Goal: Book appointment/travel/reservation

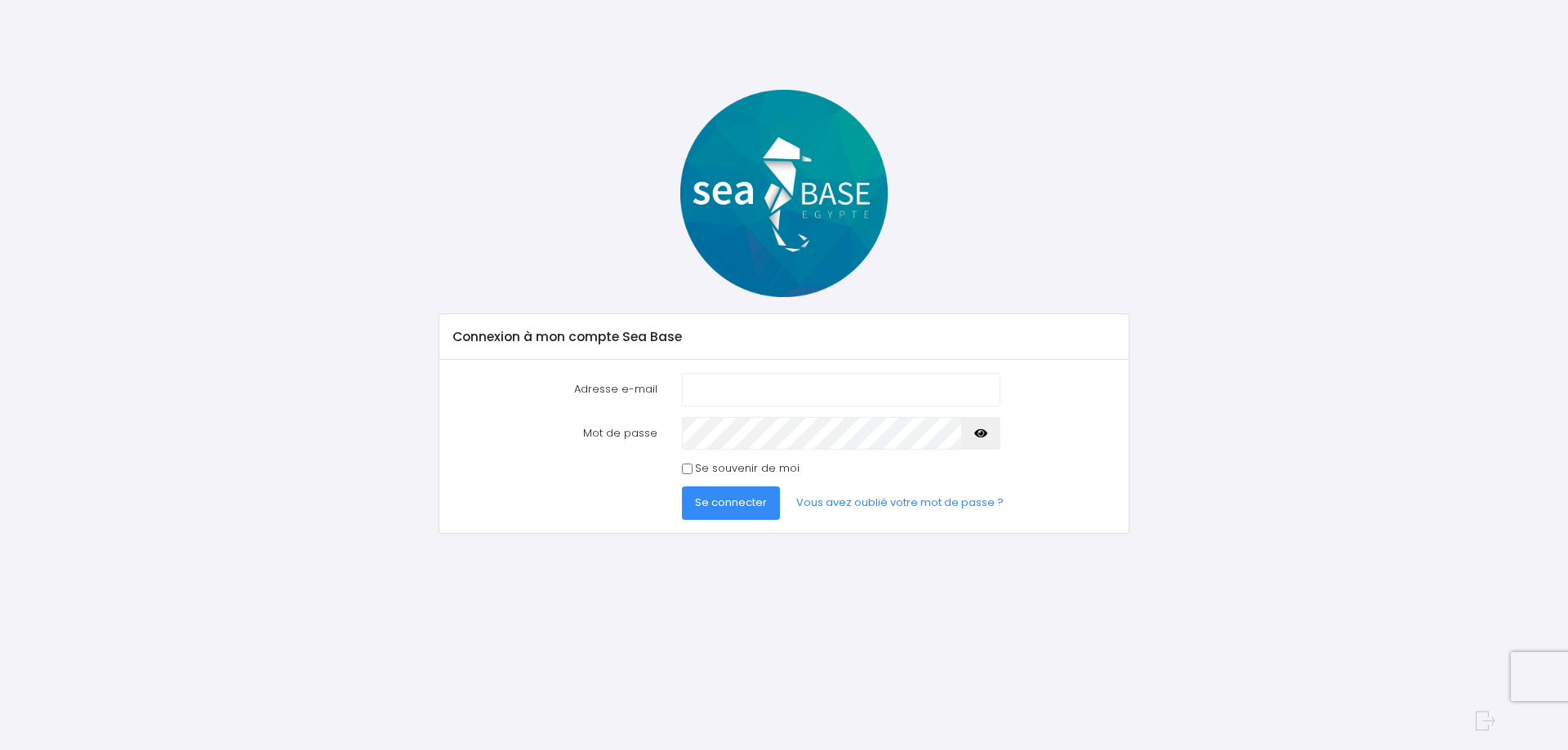
type input "[EMAIL_ADDRESS][DOMAIN_NAME]"
click at [682, 487] on button "Se connecter" at bounding box center [730, 503] width 98 height 32
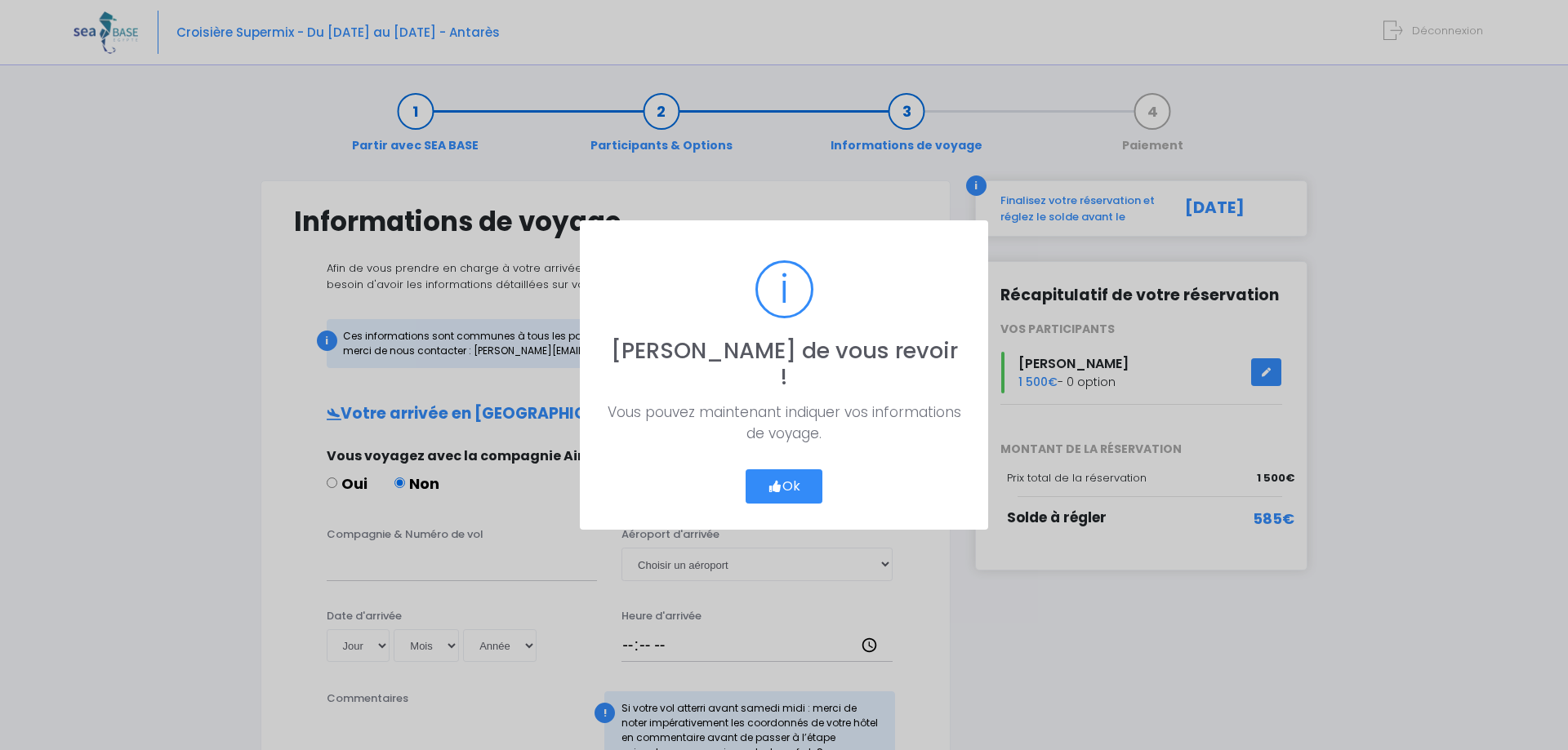
click at [779, 487] on icon "button" at bounding box center [775, 487] width 14 height 0
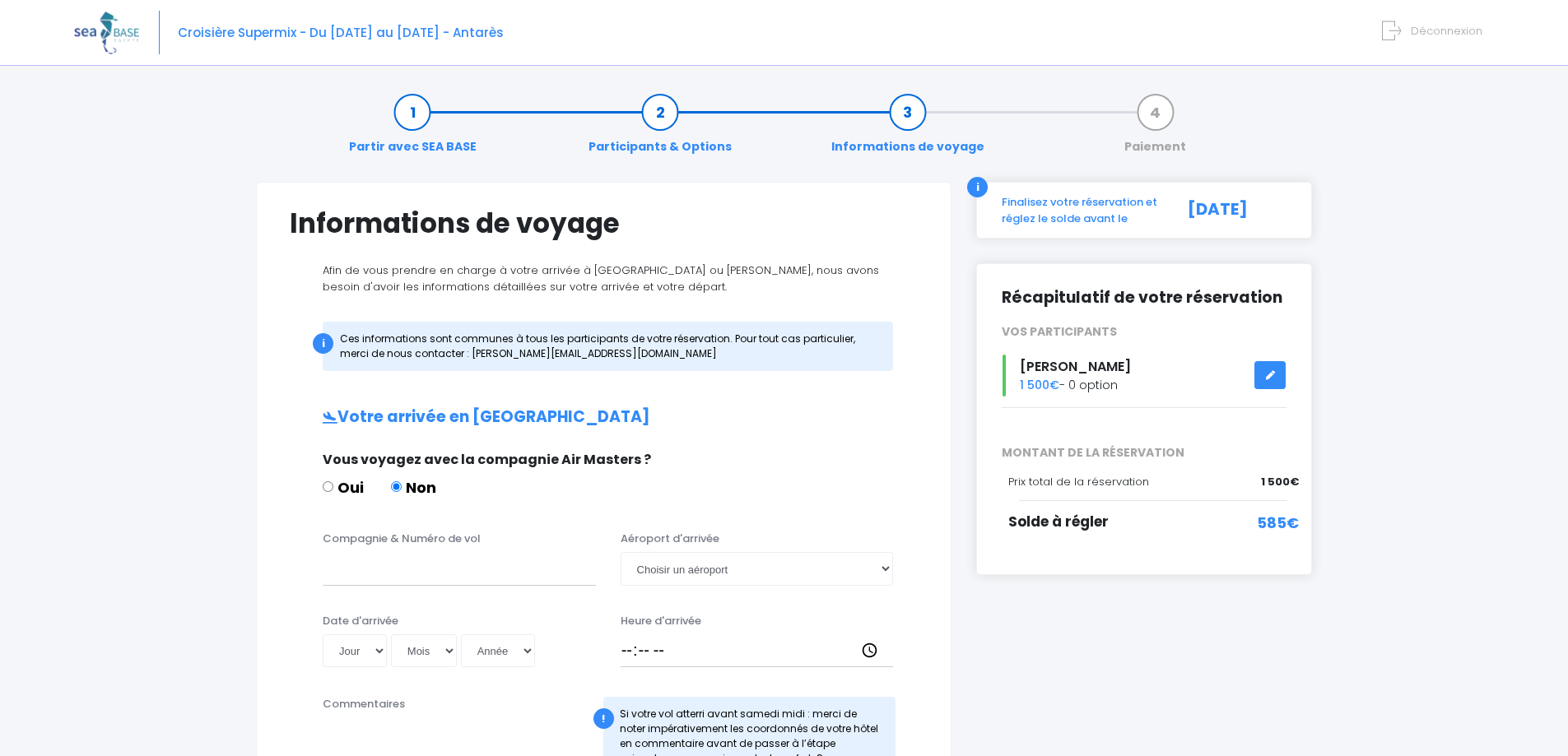
drag, startPoint x: 1568, startPoint y: 187, endPoint x: 1567, endPoint y: 226, distance: 39.0
click at [1567, 226] on div "Notre plateforme de réservation n'est pas compatible avec votre appareil. Veuil…" at bounding box center [784, 722] width 1568 height 1446
click at [1483, 171] on div "Partir avec SEA BASE Participants & Options Informations de voyage Paiement Inf…" at bounding box center [784, 761] width 1420 height 1369
drag, startPoint x: 1268, startPoint y: 375, endPoint x: 1235, endPoint y: 376, distance: 33.0
click at [1269, 375] on icon at bounding box center [1270, 375] width 11 height 0
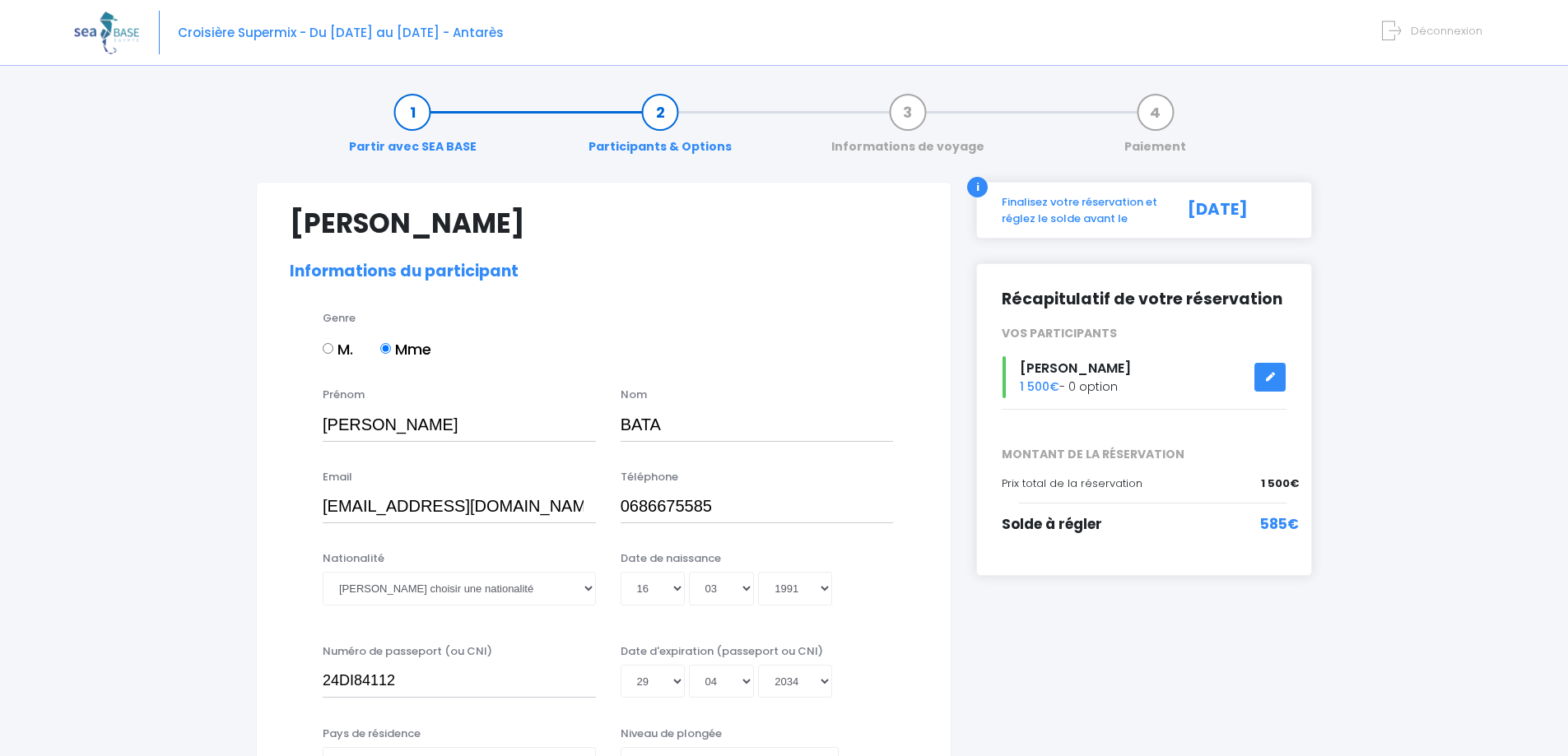
select select "N3"
drag, startPoint x: 261, startPoint y: 27, endPoint x: 52, endPoint y: 10, distance: 209.7
click at [260, 27] on span "Croisière Supermix - Du 22/11/2025 au 29/11/2025 - Antarès" at bounding box center [340, 33] width 326 height 17
click at [99, 32] on img at bounding box center [107, 32] width 65 height 42
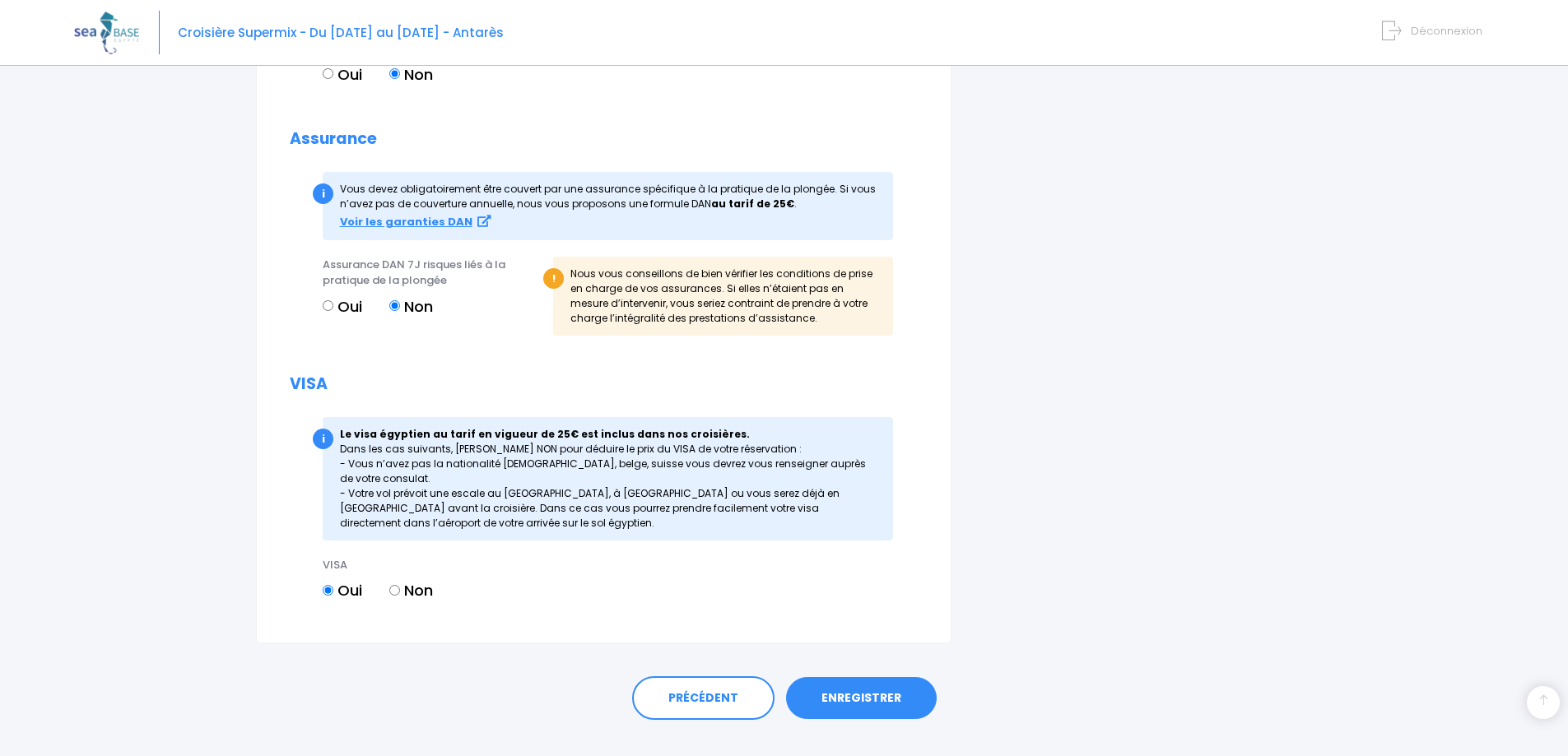
scroll to position [1746, 0]
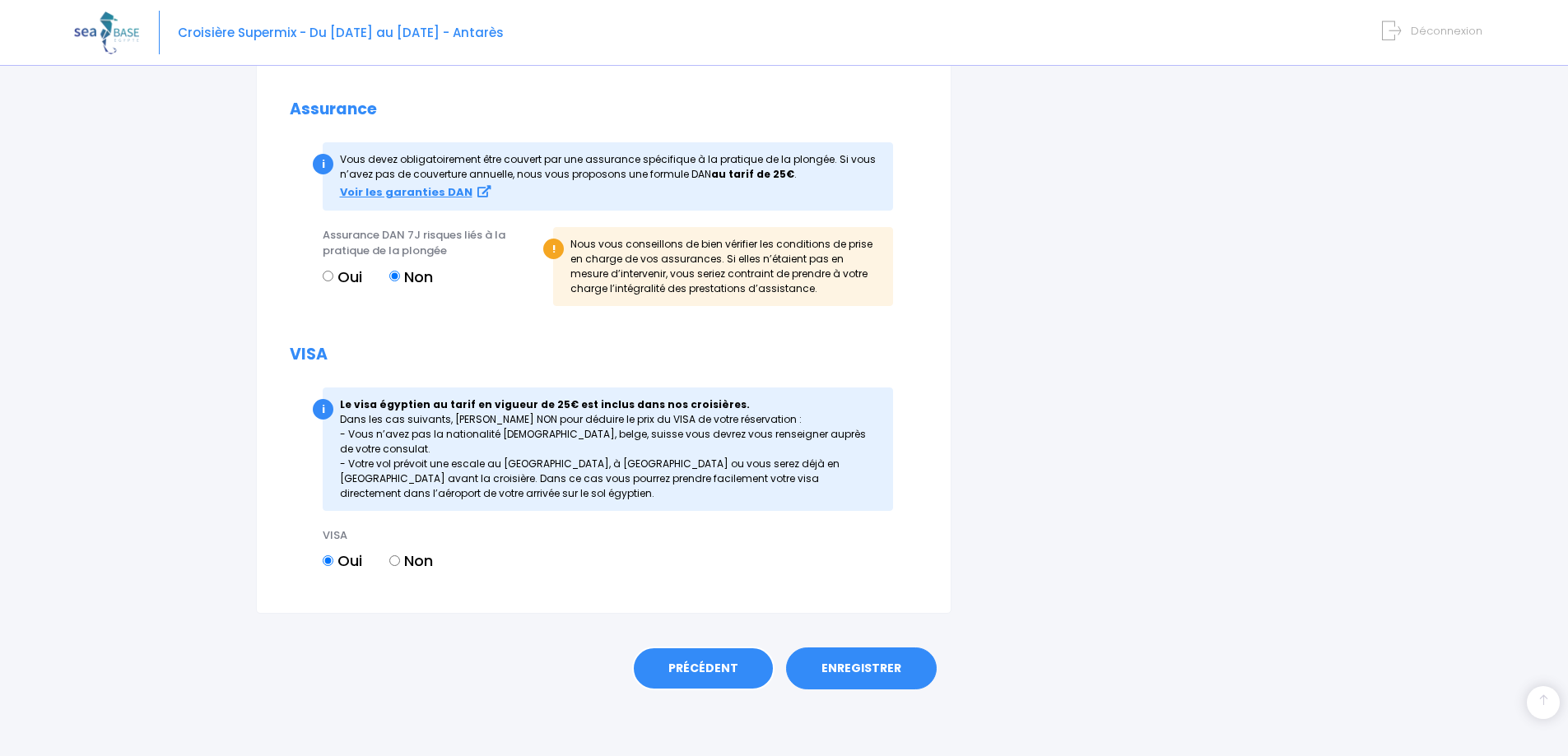
click at [692, 671] on link "PRÉCÉDENT" at bounding box center [704, 669] width 143 height 45
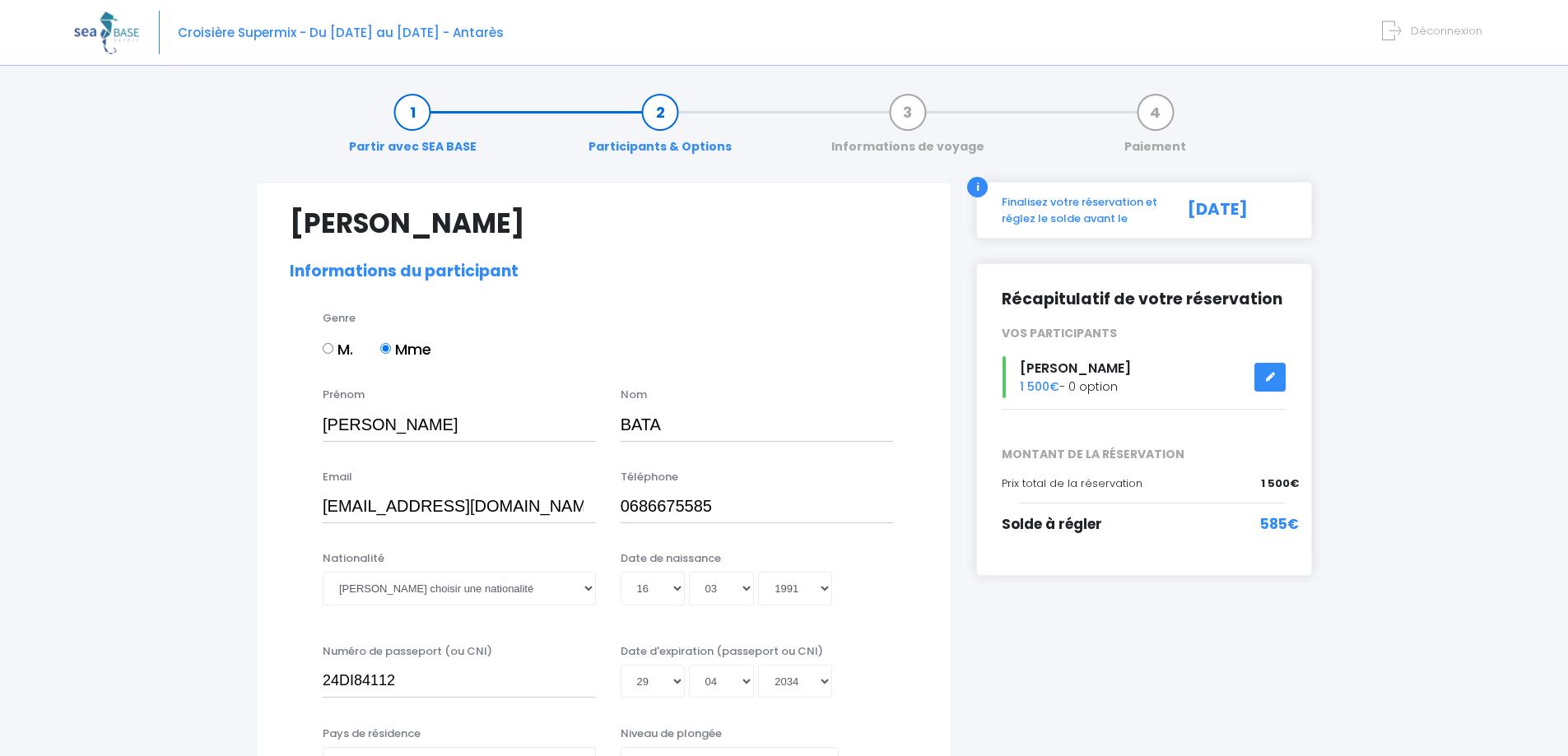
select select "N3"
click at [652, 136] on link "Participants & Options" at bounding box center [660, 130] width 160 height 52
select select "N3"
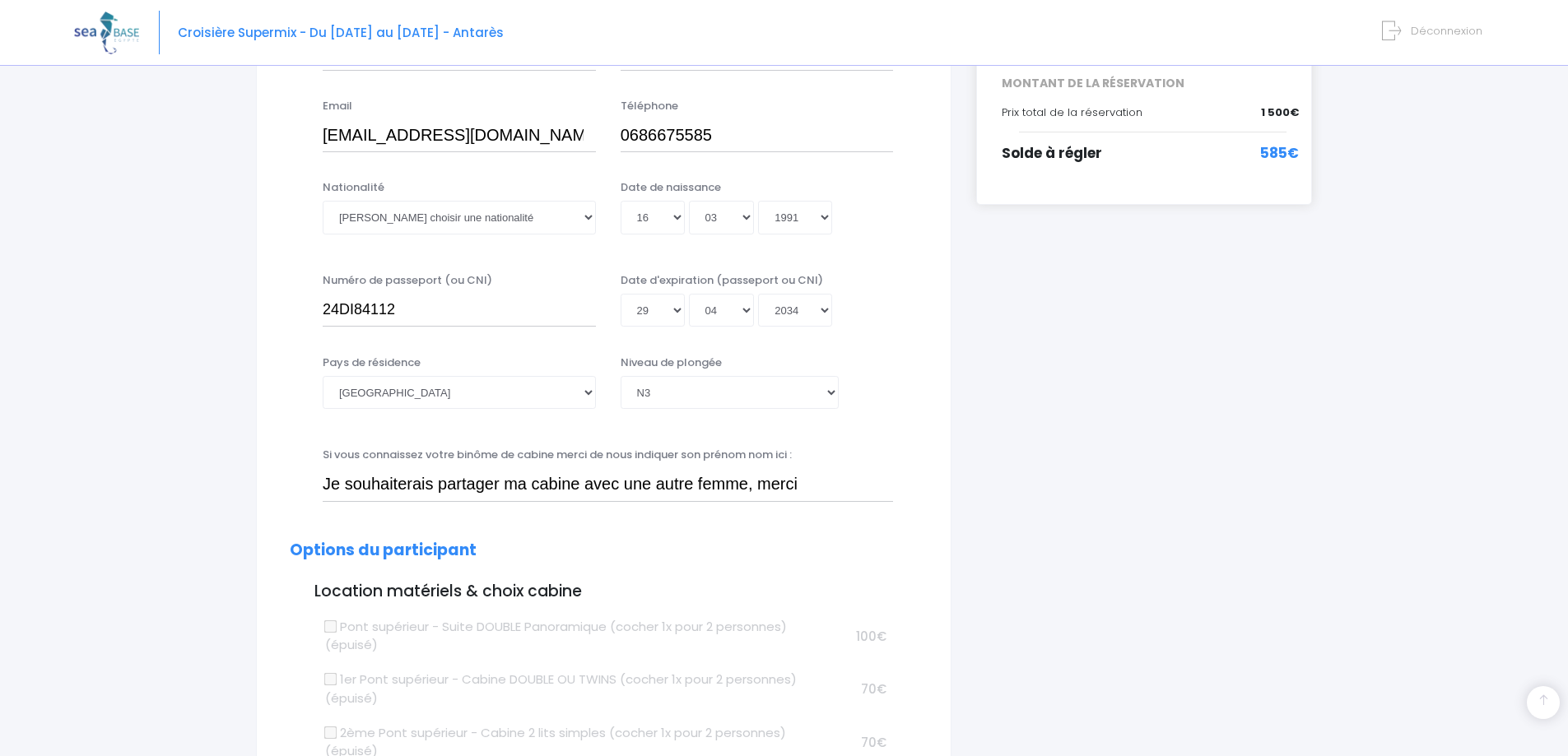
scroll to position [375, 0]
drag, startPoint x: 746, startPoint y: 479, endPoint x: 780, endPoint y: 477, distance: 34.1
click at [748, 478] on input "Je souhaiterais partager ma cabine avec une autre femme, merci" at bounding box center [608, 481] width 570 height 33
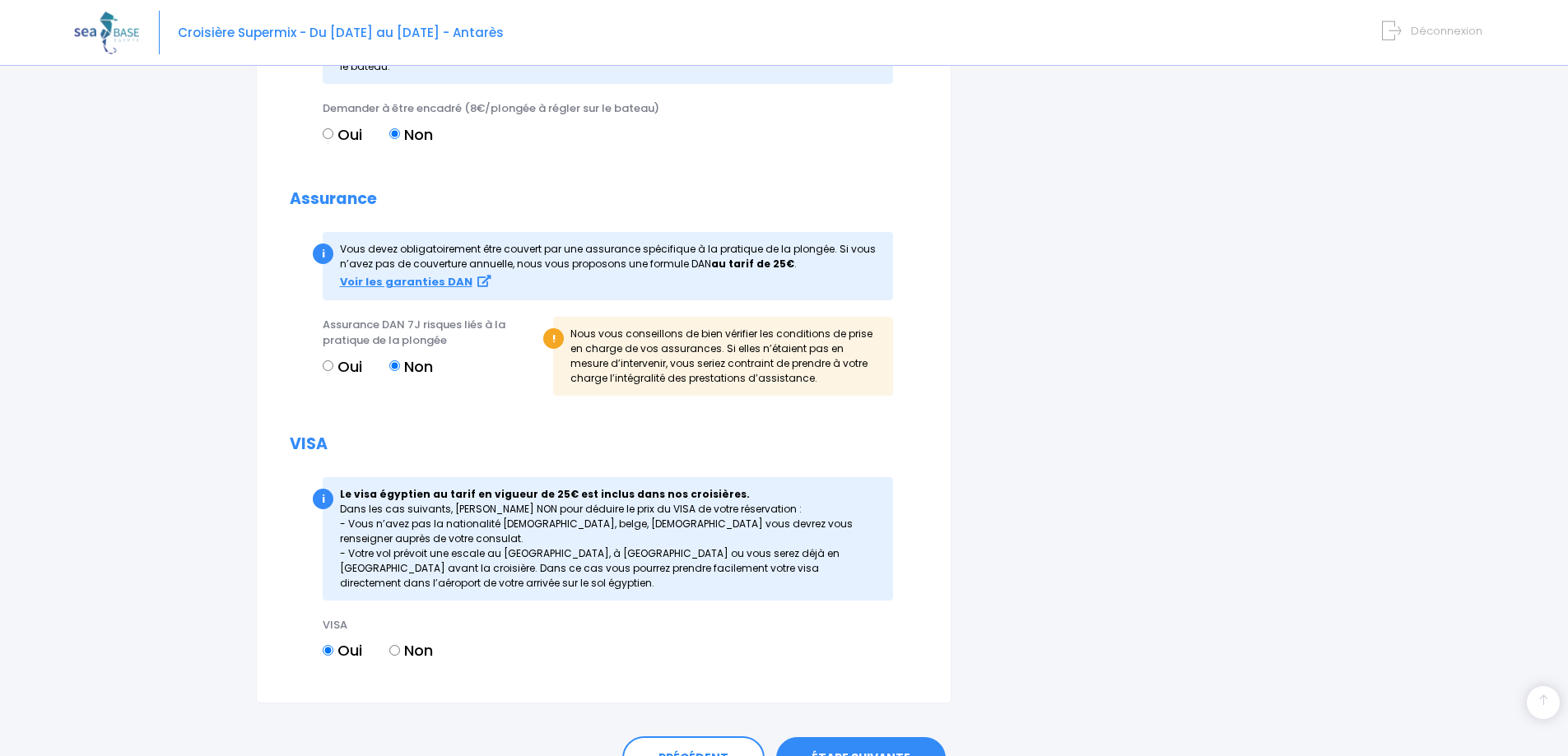
scroll to position [1718, 0]
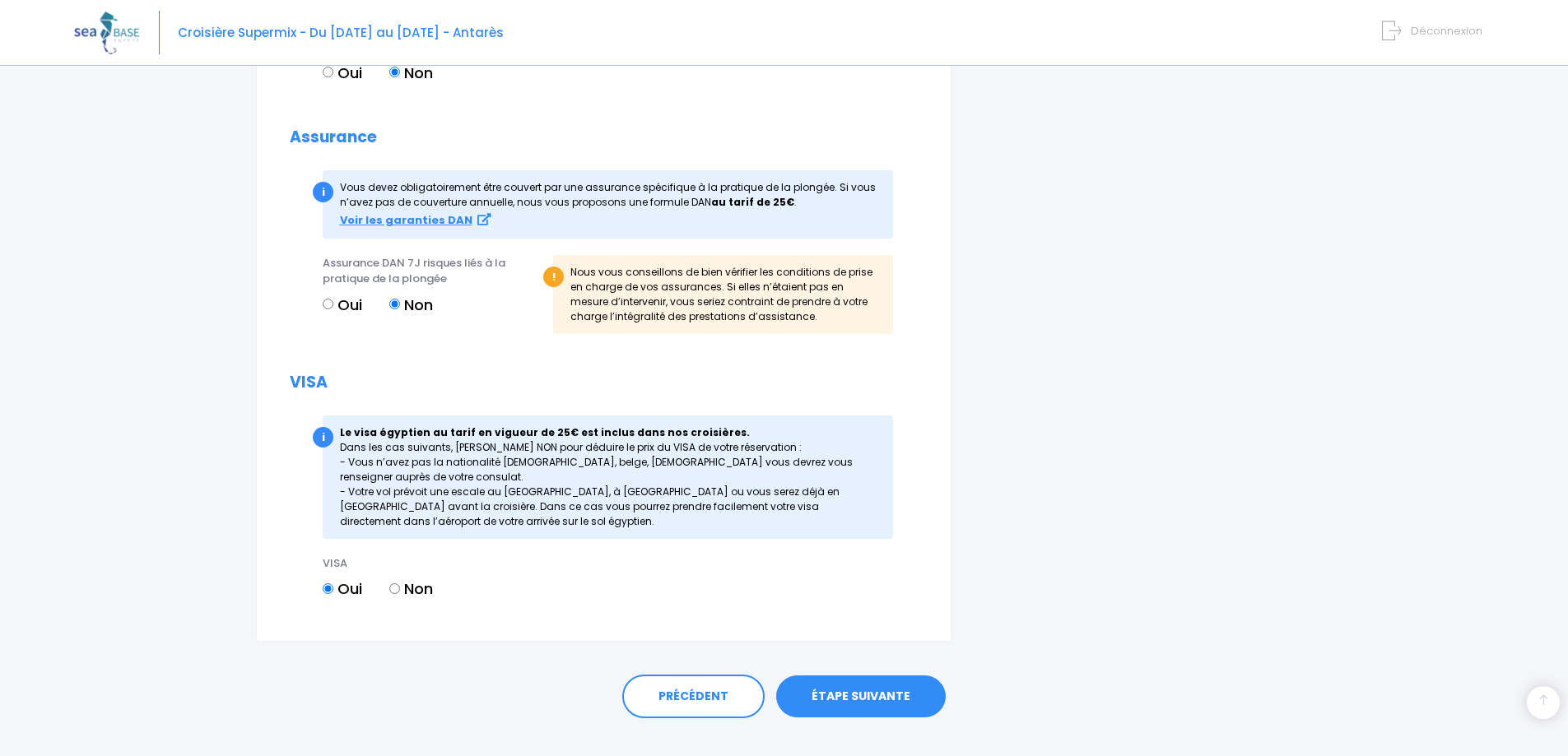
type input "Je souhaiterais partager ma cabine avec une autre femme ou toute seule, merci"
click at [338, 303] on label "Oui" at bounding box center [343, 305] width 40 height 22
click at [333, 303] on input "Oui" at bounding box center [328, 304] width 10 height 10
radio input "true"
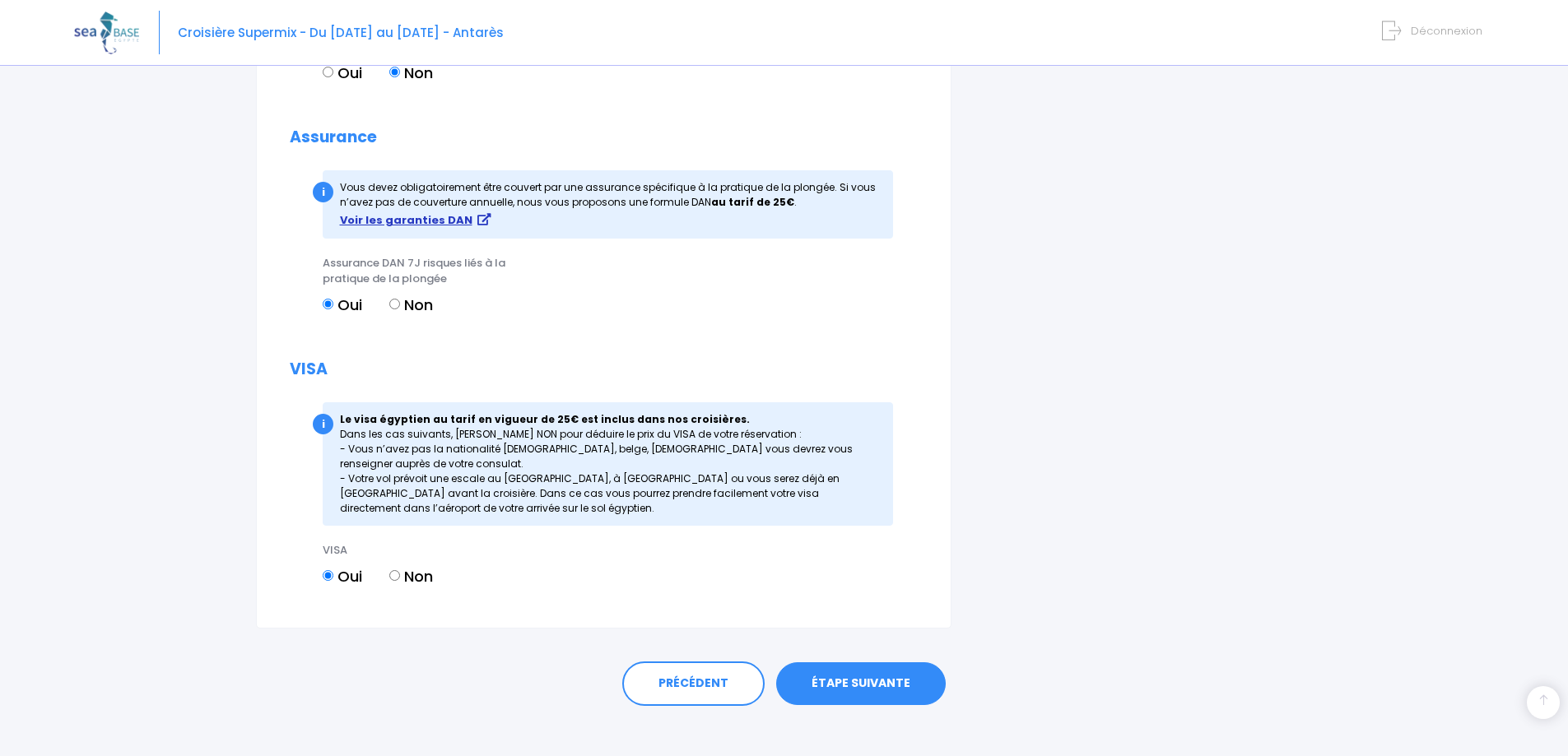
click at [417, 218] on strong "Voir les garanties DAN" at bounding box center [406, 220] width 132 height 15
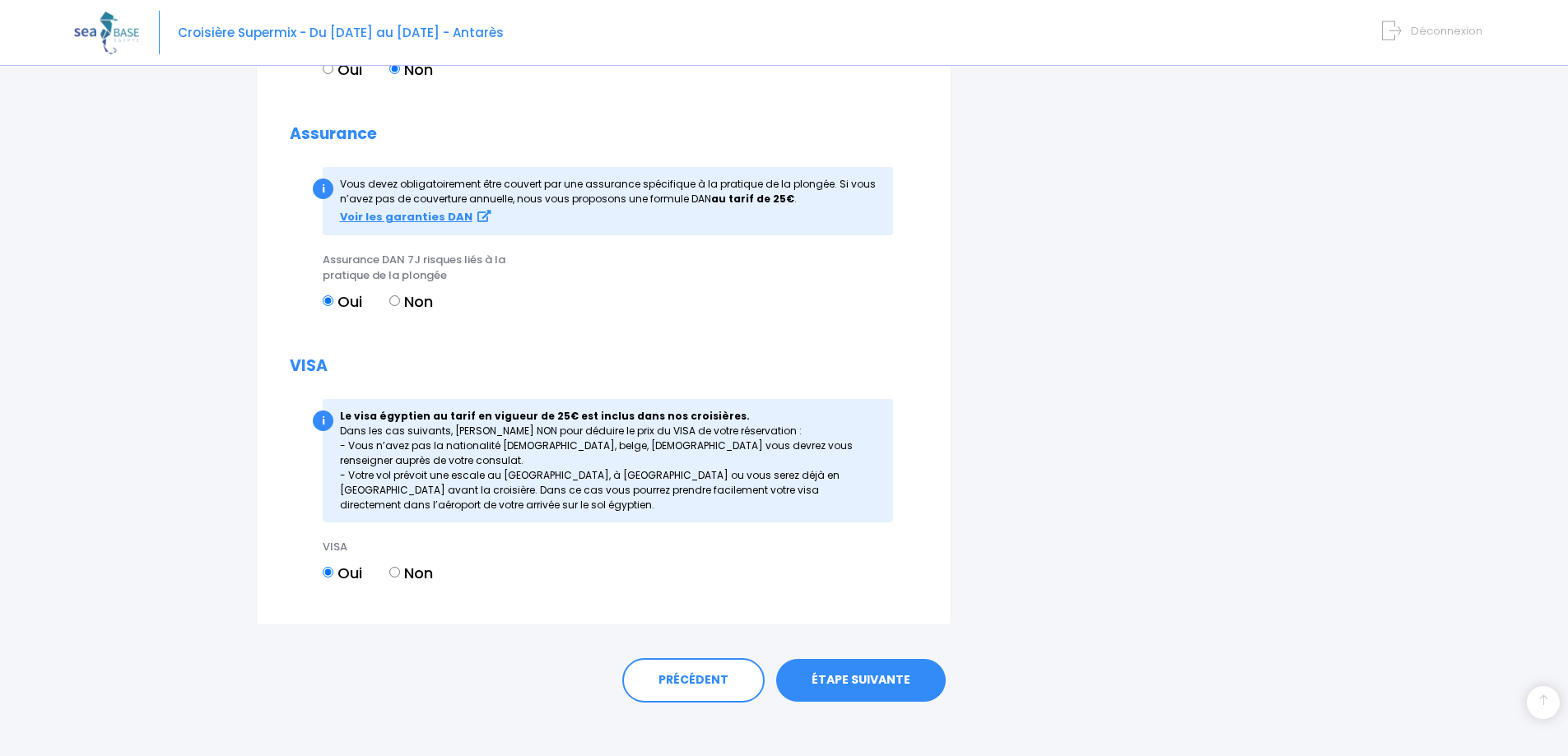
scroll to position [1734, 0]
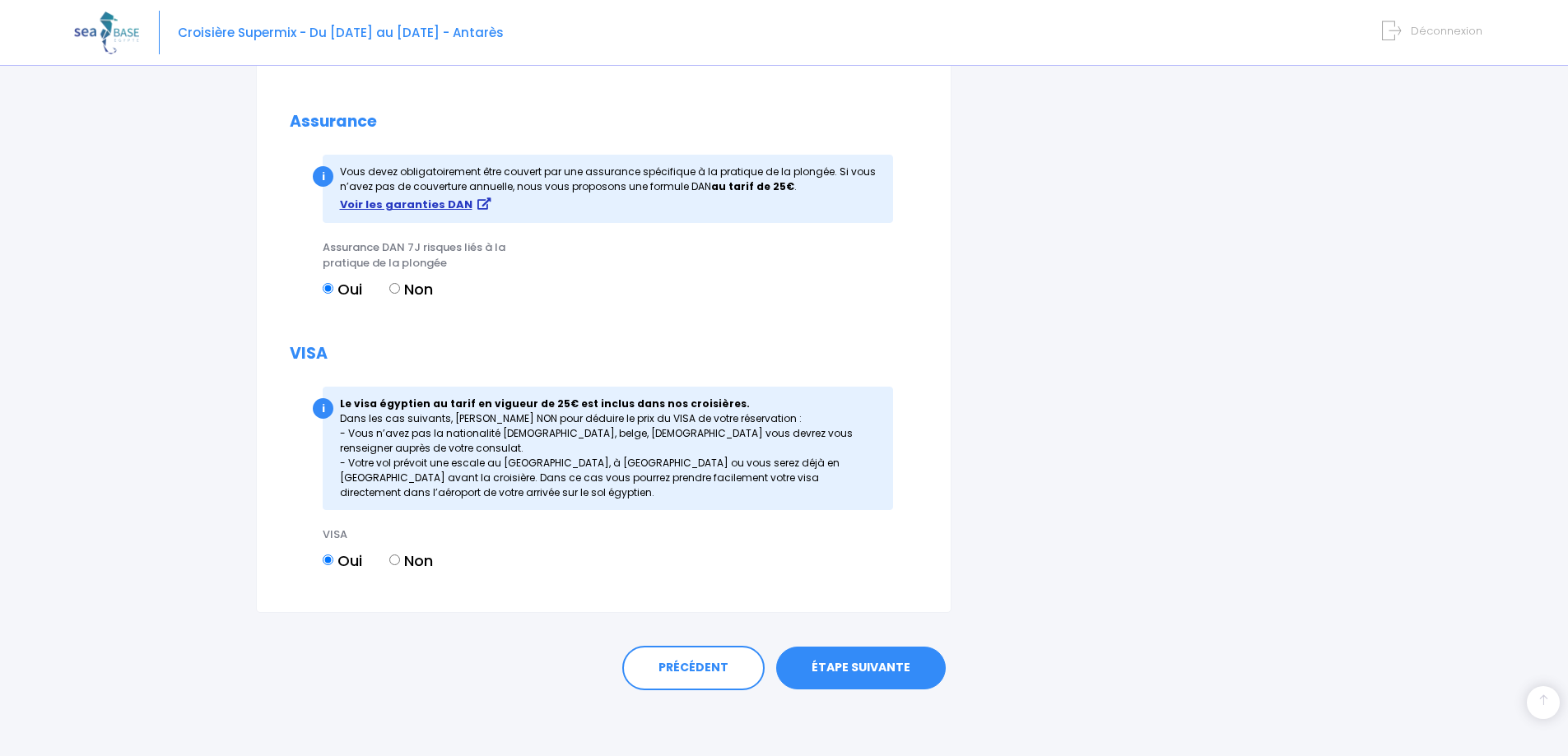
click at [429, 198] on strong "Voir les garanties DAN" at bounding box center [406, 204] width 132 height 15
click at [880, 666] on link "ÉTAPE SUIVANTE" at bounding box center [860, 668] width 169 height 43
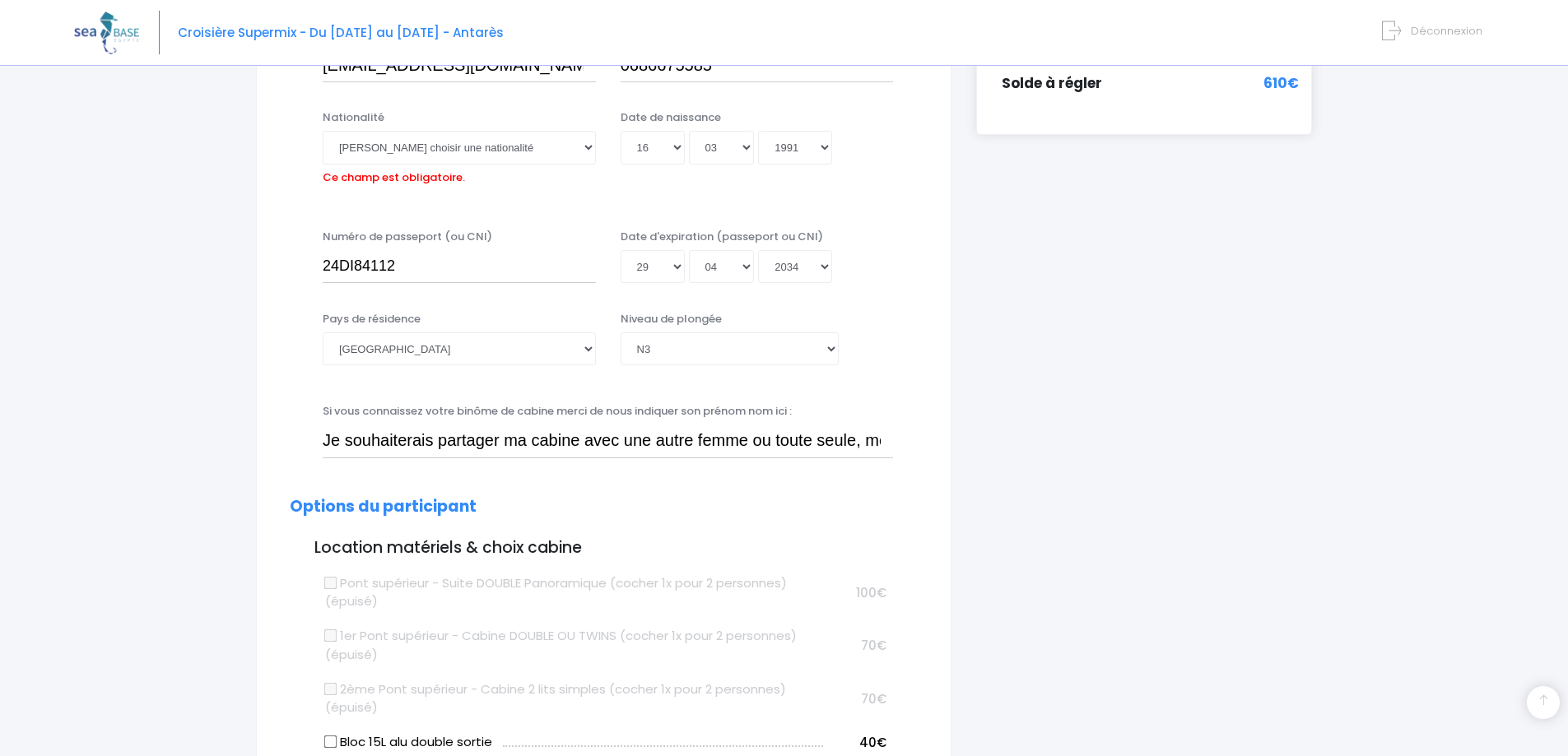
scroll to position [407, 0]
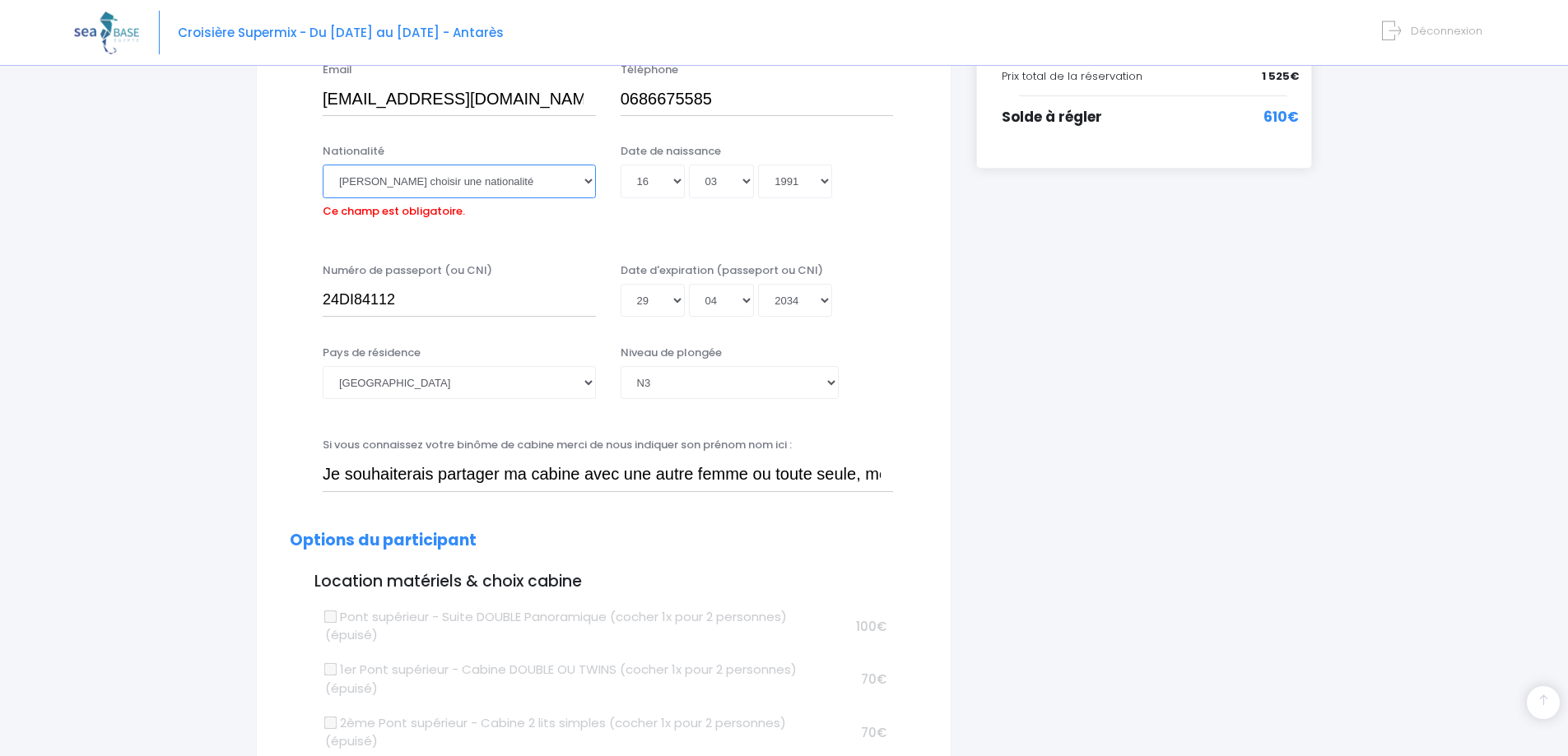
click at [521, 187] on select "Veuillez choisir une nationalité Afghane Albanaise Algerienne Allemande America…" at bounding box center [460, 181] width 273 height 33
select select "Française"
click at [323, 165] on select "Veuillez choisir une nationalité Afghane Albanaise Algerienne Allemande America…" at bounding box center [460, 181] width 273 height 33
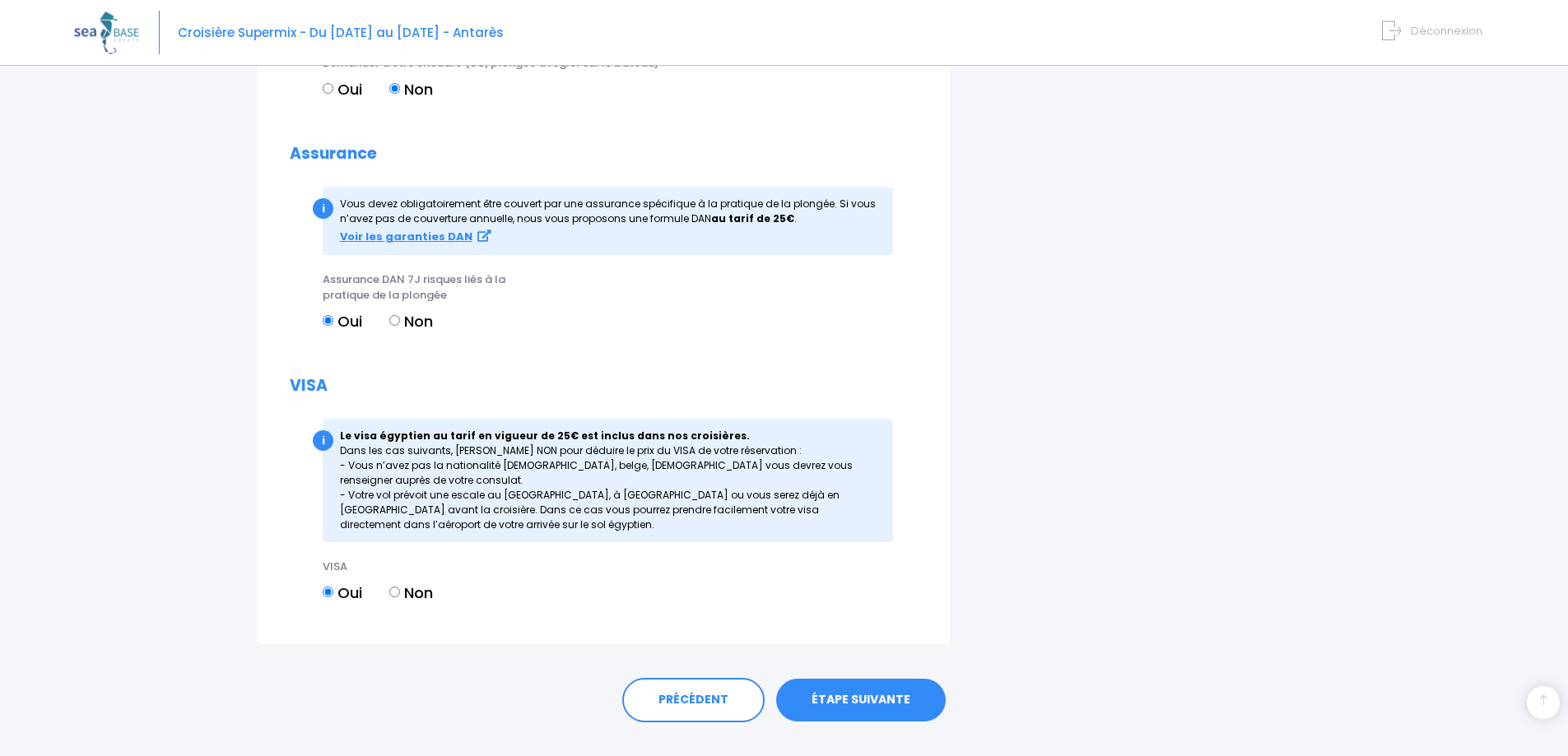
scroll to position [1707, 0]
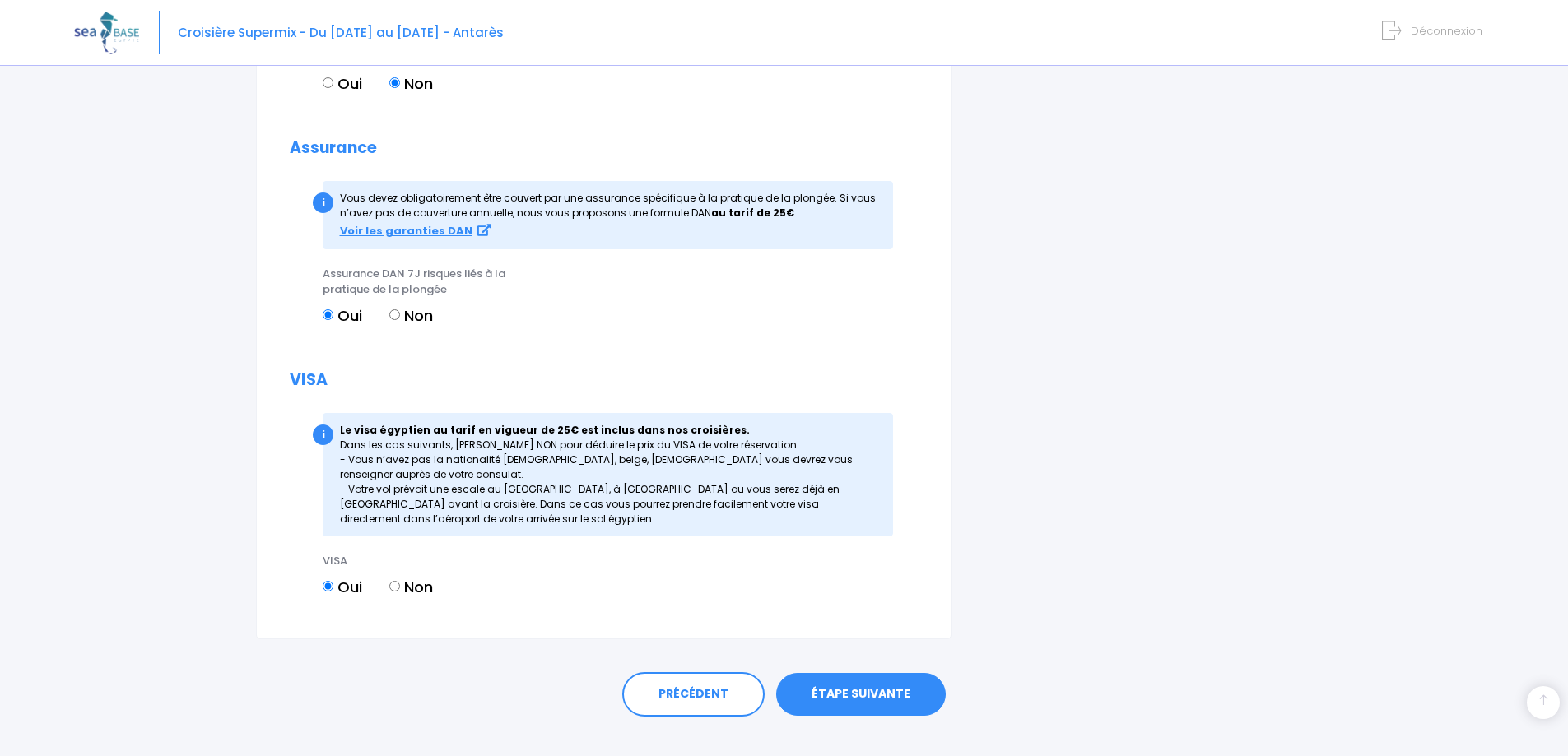
click at [836, 695] on link "ÉTAPE SUIVANTE" at bounding box center [860, 695] width 169 height 43
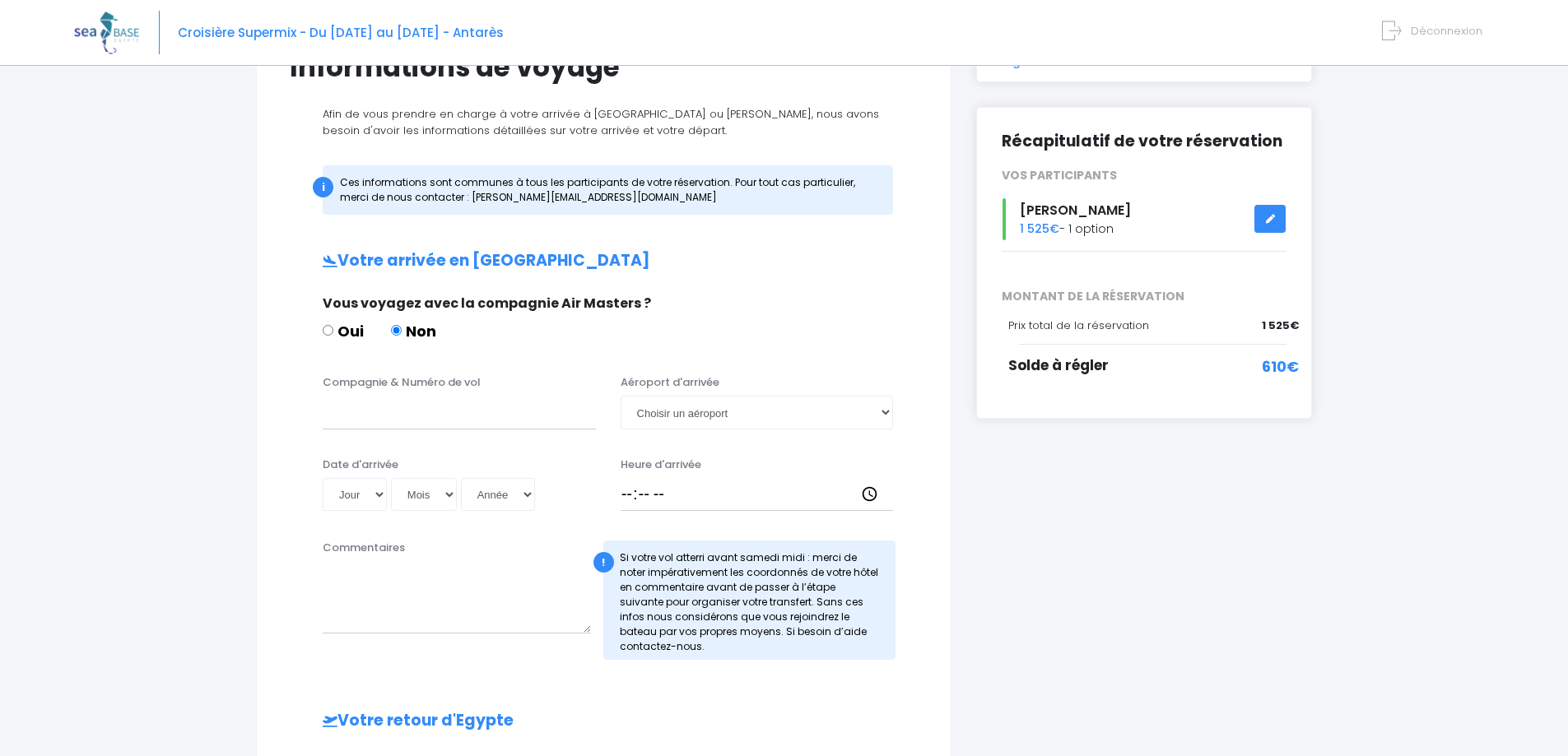
scroll to position [218, 0]
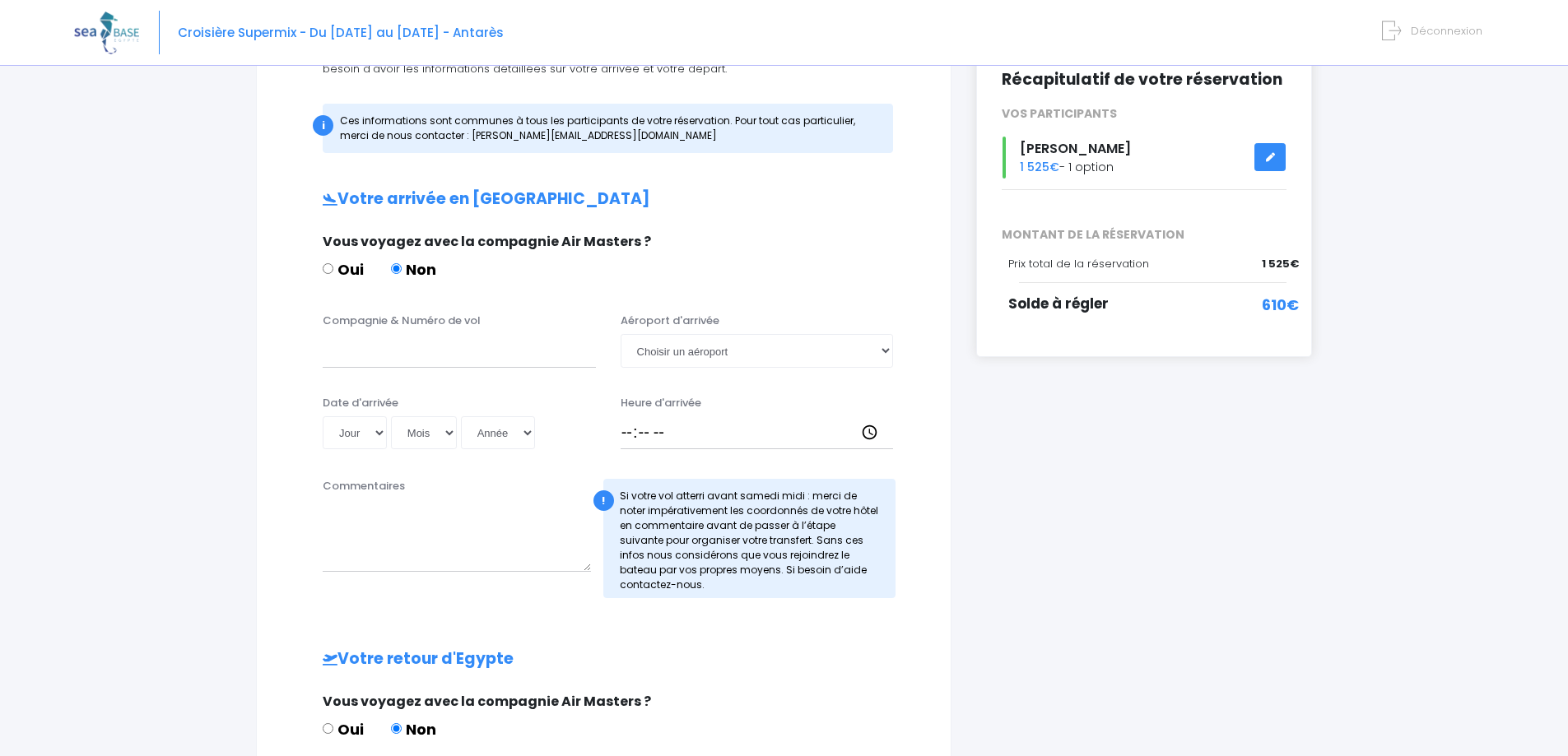
click at [430, 369] on div "Compagnie & Numéro de vol Aéroport d'arrivée [GEOGRAPHIC_DATA] un aéroport Hurg…" at bounding box center [604, 345] width 653 height 65
click at [438, 355] on input "Compagnie & Numéro de vol" at bounding box center [460, 351] width 273 height 33
drag, startPoint x: 343, startPoint y: 346, endPoint x: 294, endPoint y: 345, distance: 49.0
click at [294, 345] on div "Compagnie & Numéro de vol Turkish Aéroport d'arrivée Choisir un aéroport Hurgha…" at bounding box center [604, 345] width 653 height 65
paste input "Airlines - TK702"
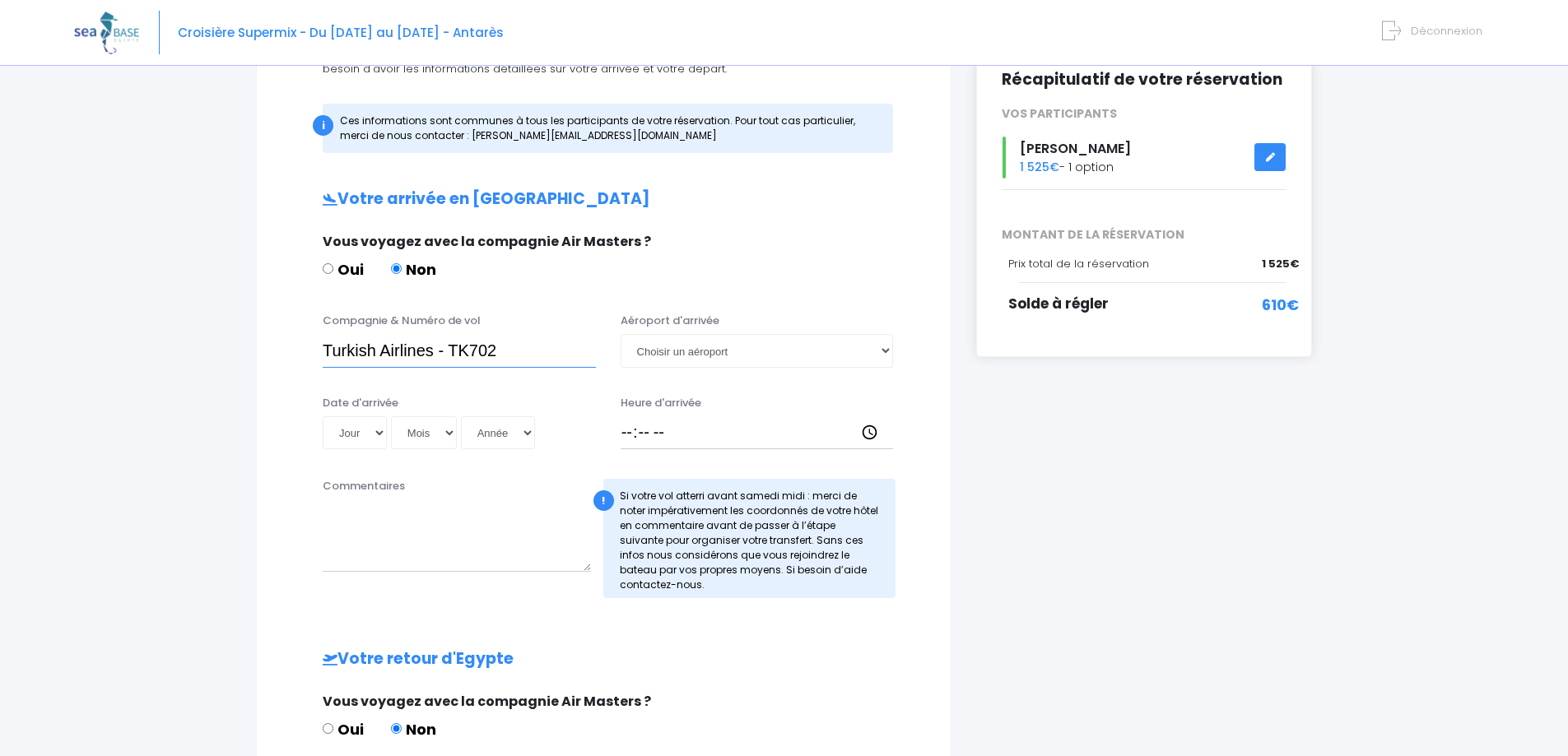
type input "Turkish Airlines - TK702"
click at [753, 355] on select "Choisir un aéroport Hurghada Marsa Alam" at bounding box center [757, 351] width 273 height 33
select select "Hurghada"
click at [620, 334] on select "Choisir un aéroport Hurghada Marsa Alam" at bounding box center [757, 351] width 273 height 33
click at [374, 429] on select "Jour 01 02 03 04 05 06 07 08 09 10 11 12 13 14 15 16 17 18 19 20 21 22 23 24 25…" at bounding box center [355, 433] width 64 height 33
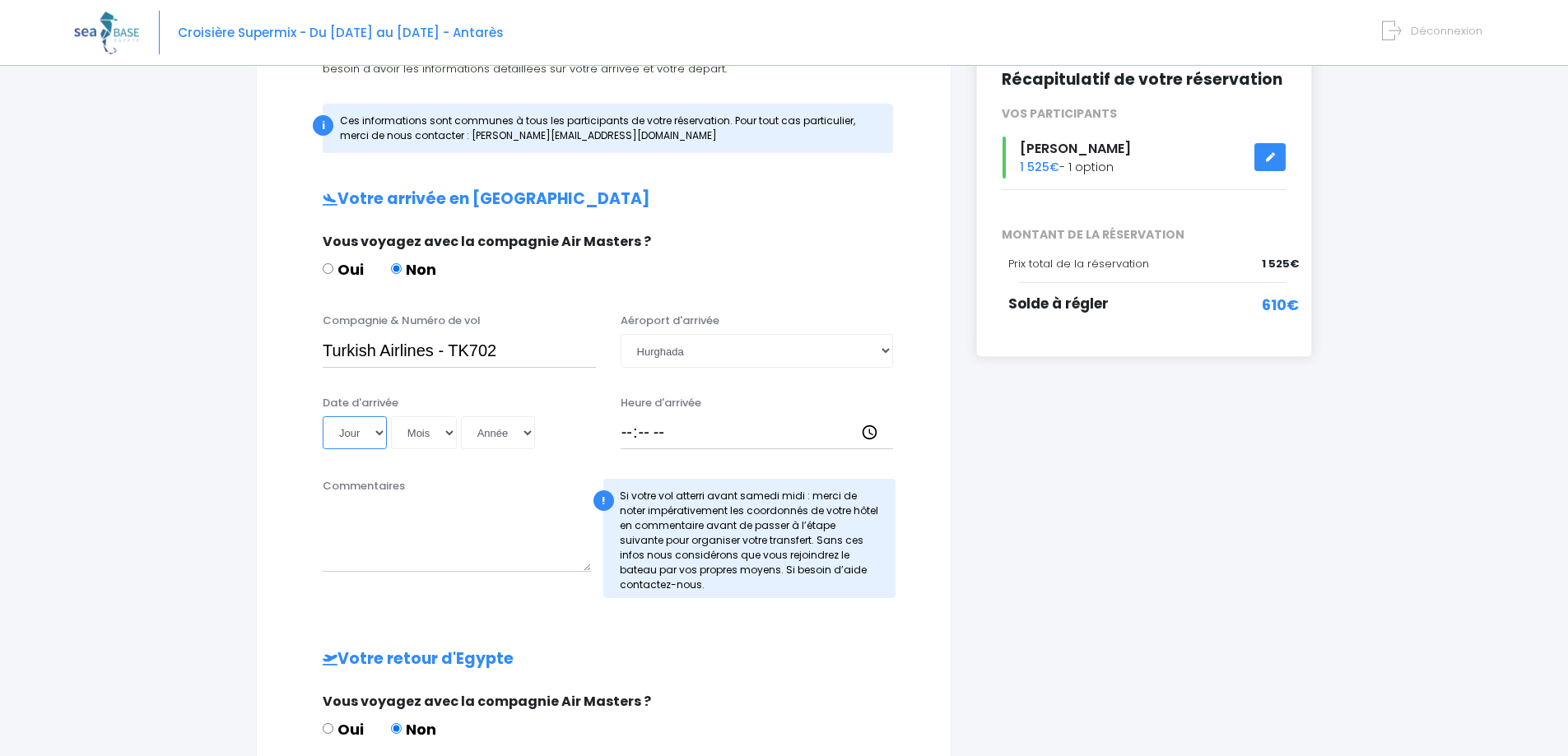
select select "23"
click at [323, 417] on select "Jour 01 02 03 04 05 06 07 08 09 10 11 12 13 14 15 16 17 18 19 20 21 22 23 24 25…" at bounding box center [355, 433] width 64 height 33
drag, startPoint x: 449, startPoint y: 432, endPoint x: 436, endPoint y: 432, distance: 13.0
click at [449, 432] on select "Mois 01 02 03 04 05 06 07 08 09 10 11 12" at bounding box center [424, 433] width 66 height 33
select select "11"
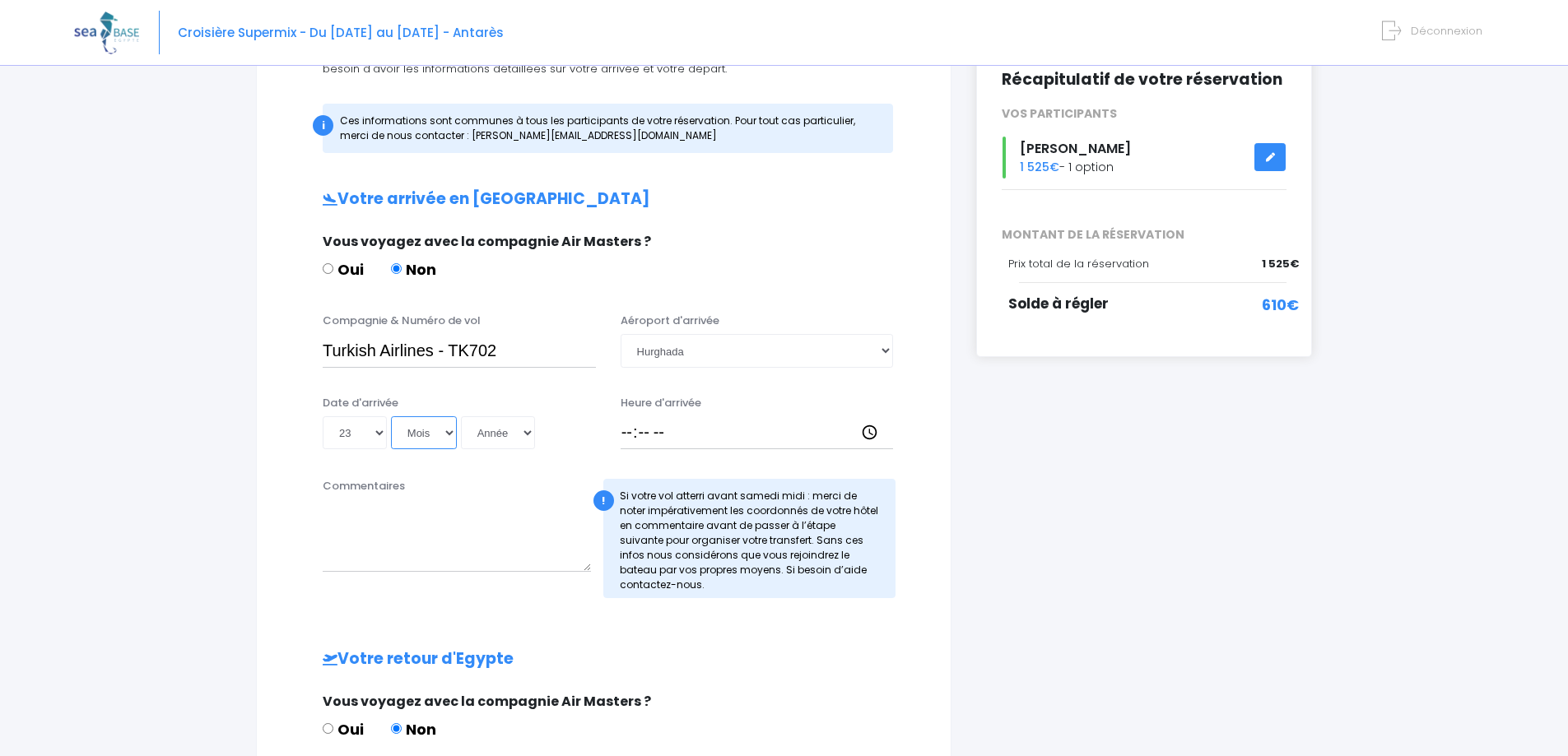
click at [391, 417] on select "Mois 01 02 03 04 05 06 07 08 09 10 11 12" at bounding box center [424, 433] width 66 height 33
click at [488, 441] on select "Année 2045 2044 2043 2042 2041 2040 2039 2038 2037 2036 2035 2034 2033 2032 203…" at bounding box center [498, 433] width 74 height 33
select select "2025"
click at [461, 417] on select "Année 2045 2044 2043 2042 2041 2040 2039 2038 2037 2036 2035 2034 2033 2032 203…" at bounding box center [498, 433] width 74 height 33
type input "2025-11-23"
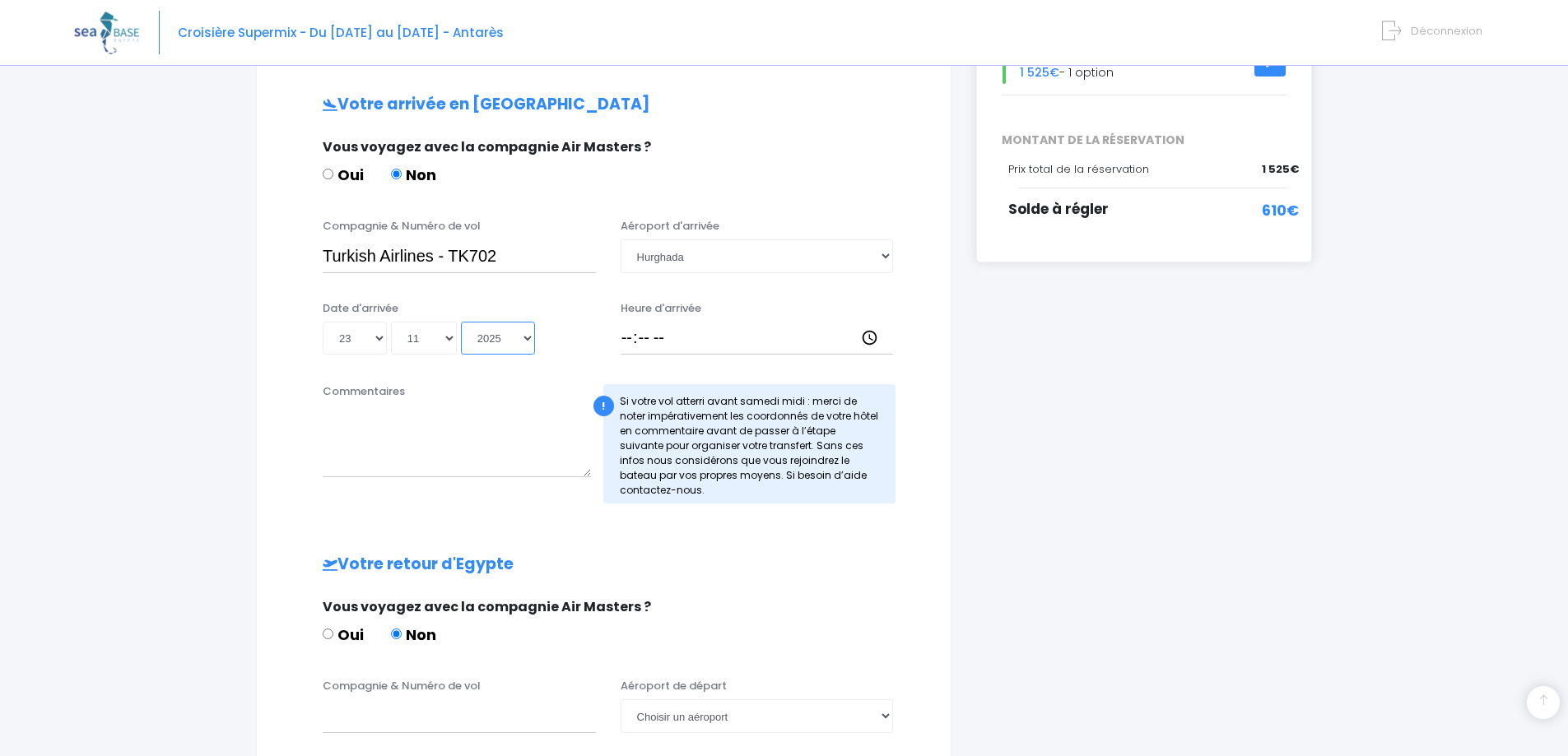
scroll to position [325, 0]
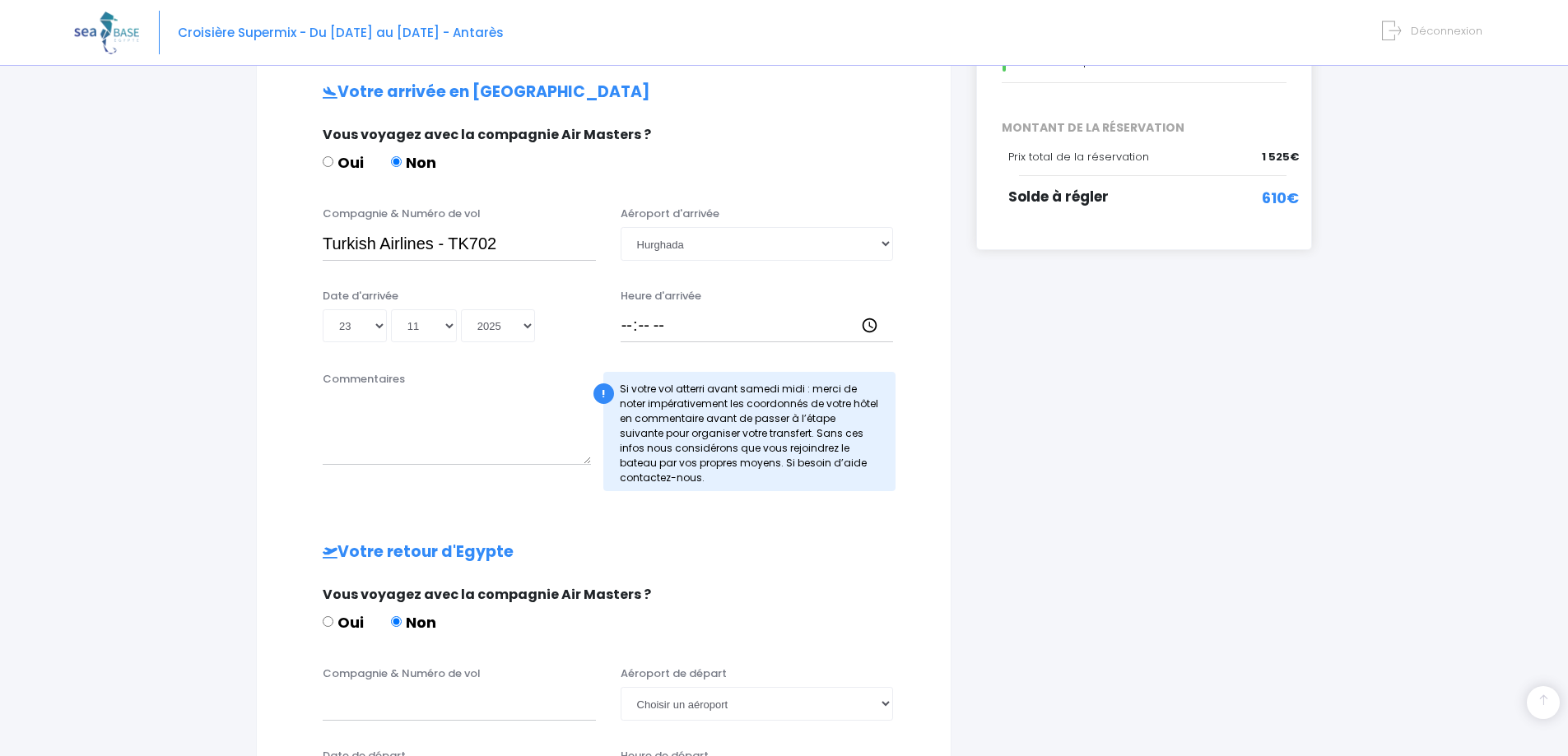
click at [781, 481] on div "! Si votre vol atterri avant samedi midi : merci de noter impérativement les co…" at bounding box center [749, 431] width 293 height 119
click at [623, 324] on input "Heure d'arrivée" at bounding box center [757, 326] width 273 height 33
type input "03:45"
click at [847, 445] on div "! Si votre vol atterri avant samedi midi : merci de noter impérativement les co…" at bounding box center [749, 431] width 293 height 119
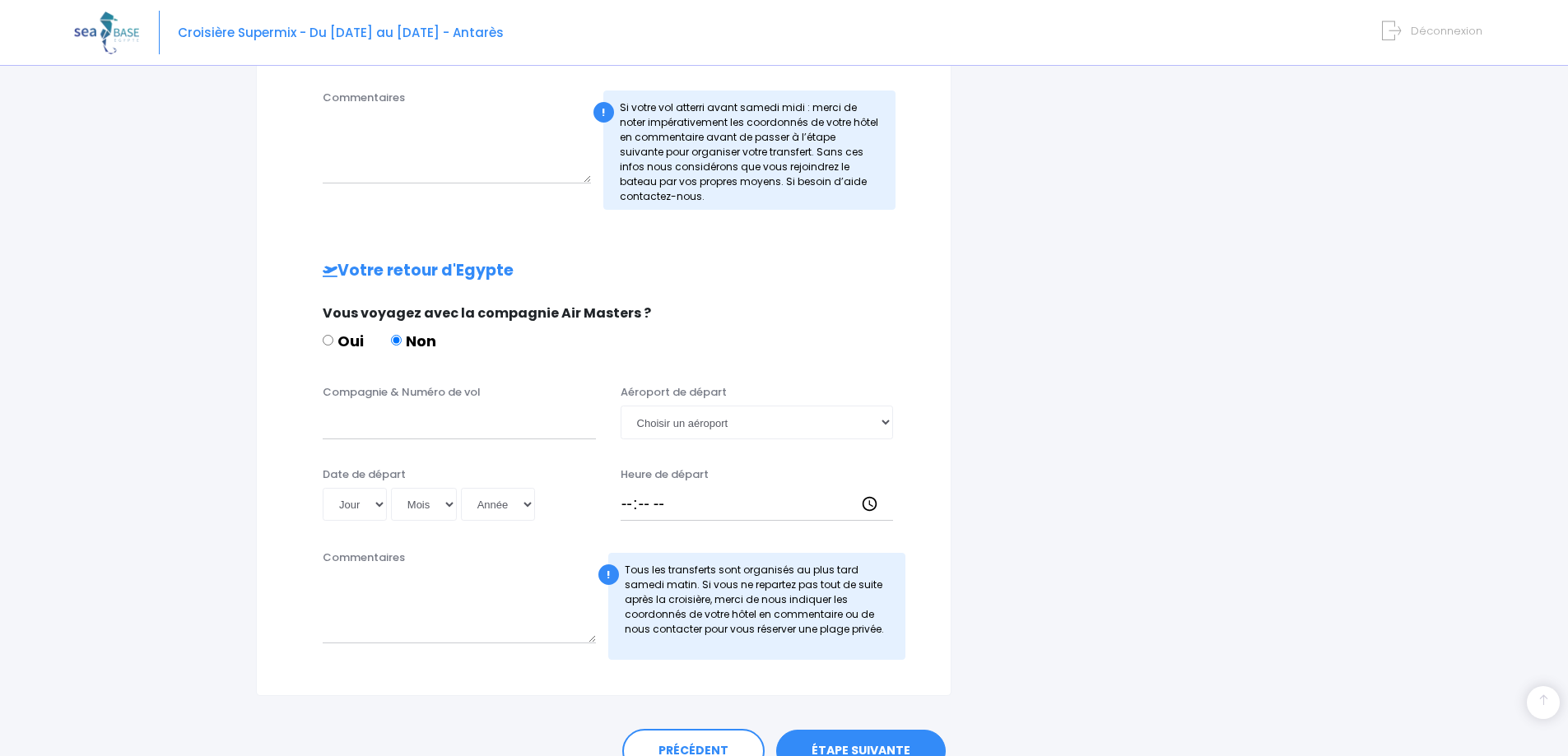
scroll to position [669, 0]
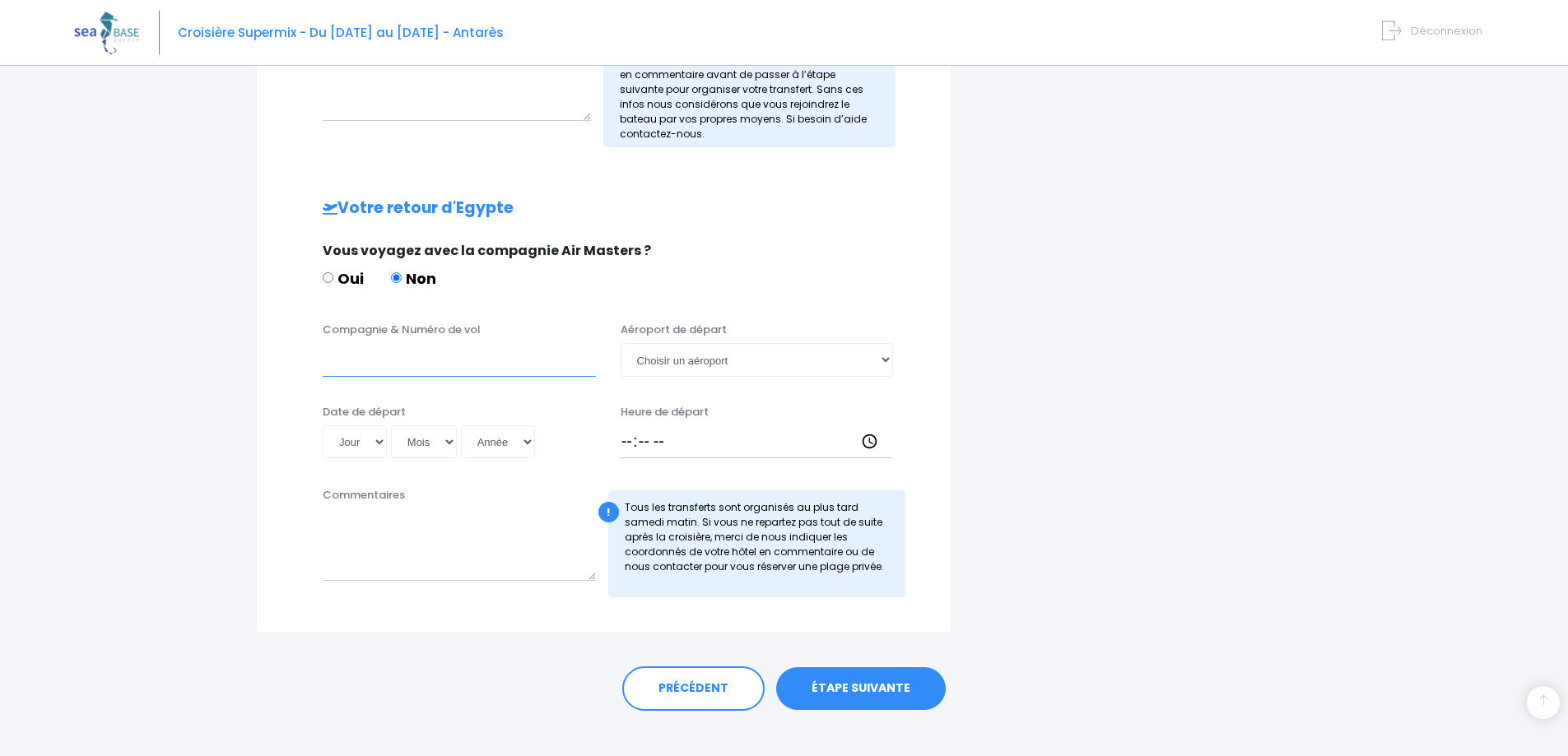
click at [385, 353] on input "Compagnie & Numéro de vol" at bounding box center [460, 360] width 273 height 33
paste input "Turkish Airlines - TK703"
type input "Turkish Airlines - TK703"
click at [698, 363] on select "Choisir un aéroport Hurghada Marsa Alam" at bounding box center [757, 360] width 273 height 33
select select "Hurghada"
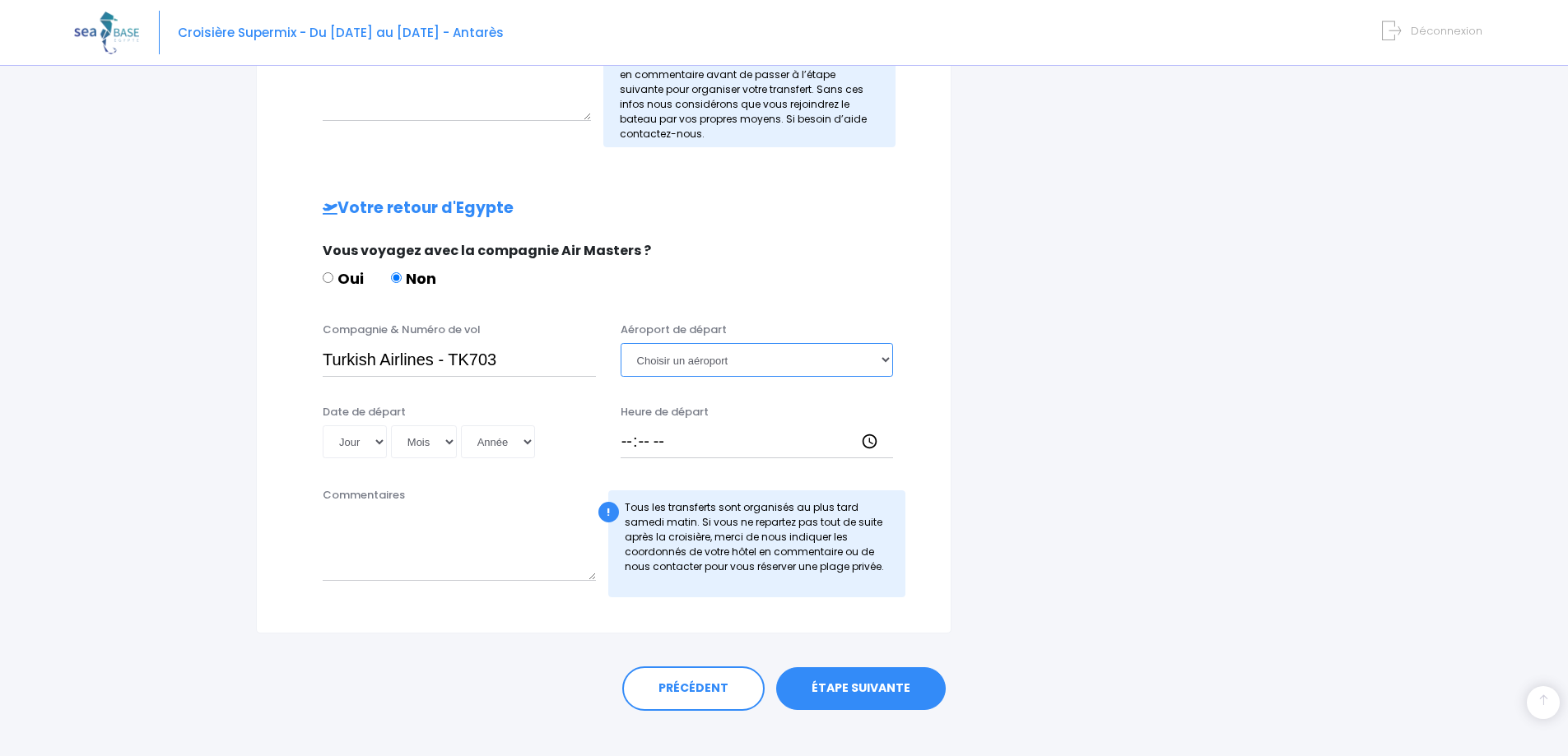
click at [620, 344] on select "Choisir un aéroport Hurghada Marsa Alam" at bounding box center [757, 360] width 273 height 33
click at [365, 442] on select "Jour 01 02 03 04 05 06 07 08 09 10 11 12 13 14 15 16 17 18 19 20 21 22 23 24 25…" at bounding box center [355, 442] width 64 height 33
select select "29"
click at [323, 425] on select "Jour 01 02 03 04 05 06 07 08 09 10 11 12 13 14 15 16 17 18 19 20 21 22 23 24 25…" at bounding box center [355, 442] width 64 height 33
click at [431, 438] on select "Mois 01 02 03 04 05 06 07 08 09 10 11 12" at bounding box center [424, 442] width 66 height 33
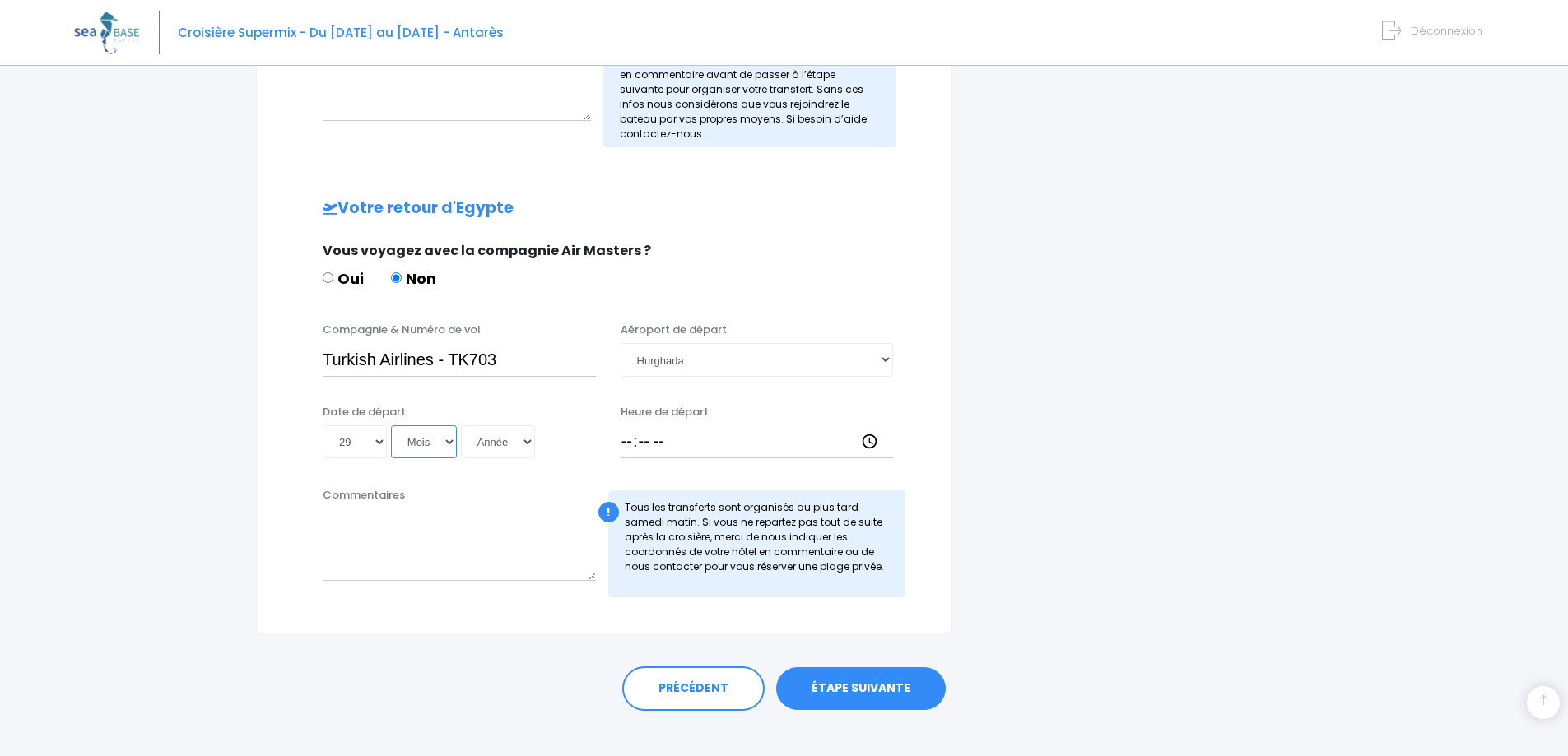
select select "11"
click at [391, 425] on select "Mois 01 02 03 04 05 06 07 08 09 10 11 12" at bounding box center [424, 442] width 66 height 33
click at [512, 454] on select "Année 2045 2044 2043 2042 2041 2040 2039 2038 2037 2036 2035 2034 2033 2032 203…" at bounding box center [498, 442] width 74 height 33
select select "2025"
click at [461, 425] on select "Année 2045 2044 2043 2042 2041 2040 2039 2038 2037 2036 2035 2034 2033 2032 203…" at bounding box center [498, 442] width 74 height 33
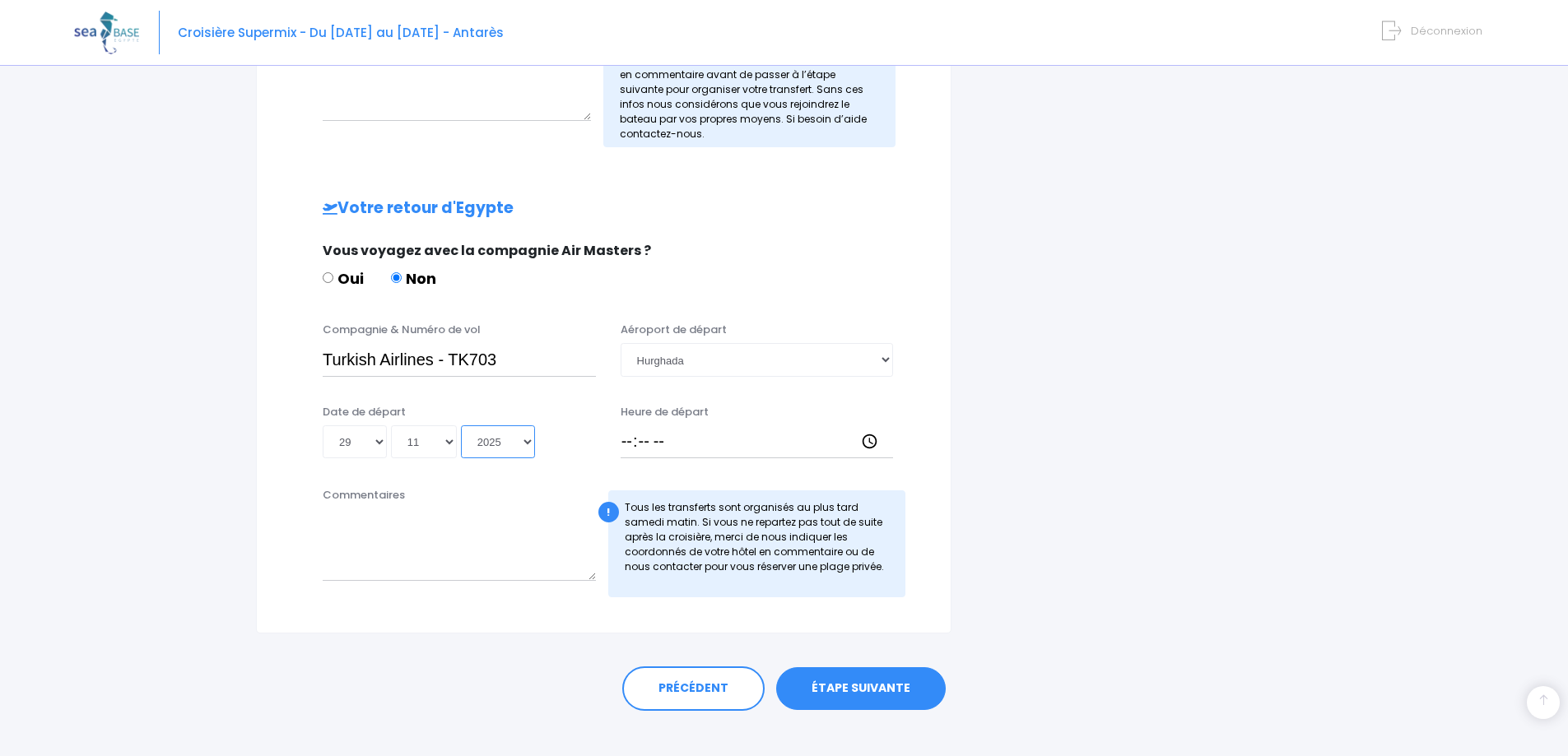
type input "2025-11-29"
click at [626, 441] on input "Heure de départ" at bounding box center [757, 442] width 273 height 33
type input "05:00"
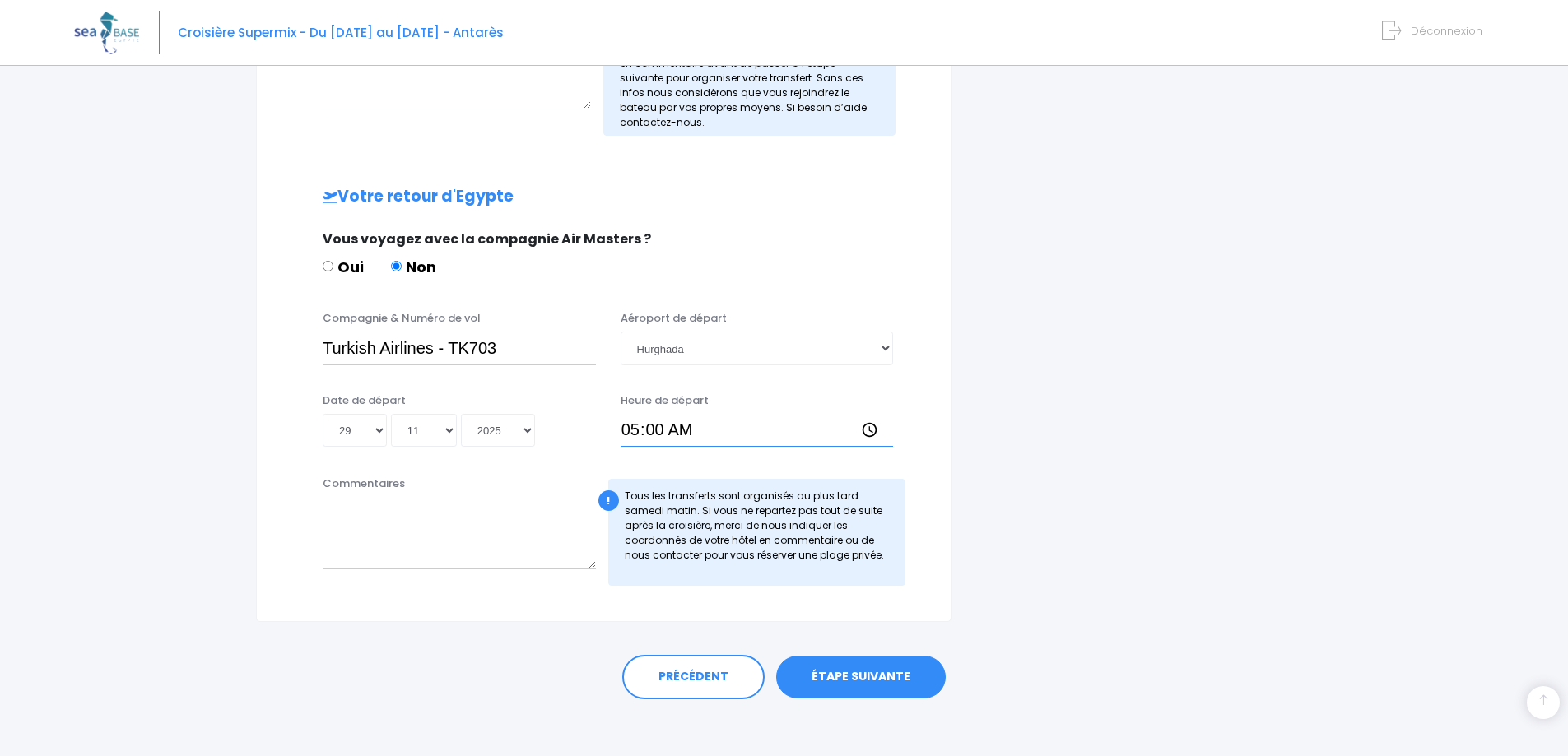
scroll to position [690, 0]
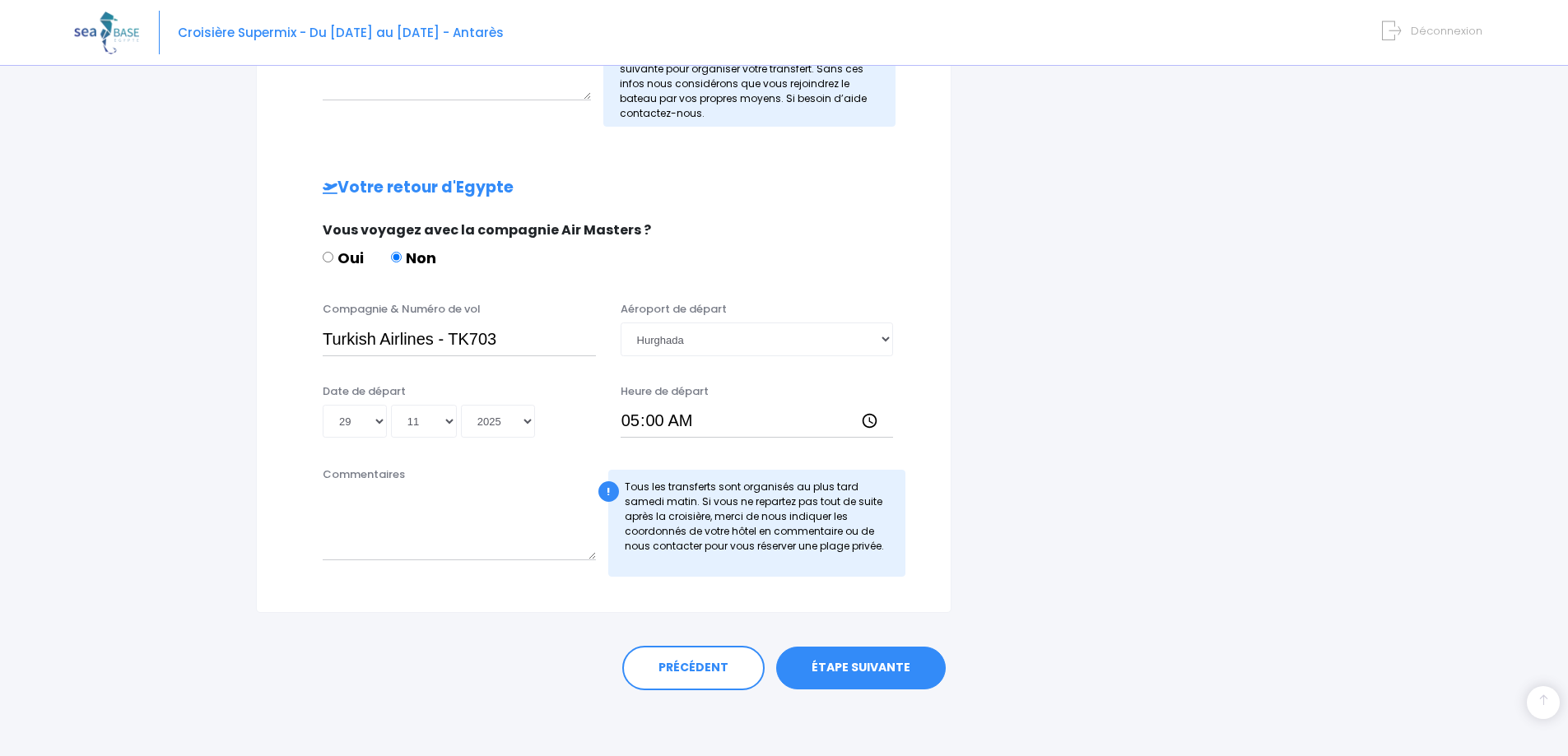
click at [874, 671] on link "ÉTAPE SUIVANTE" at bounding box center [860, 668] width 169 height 43
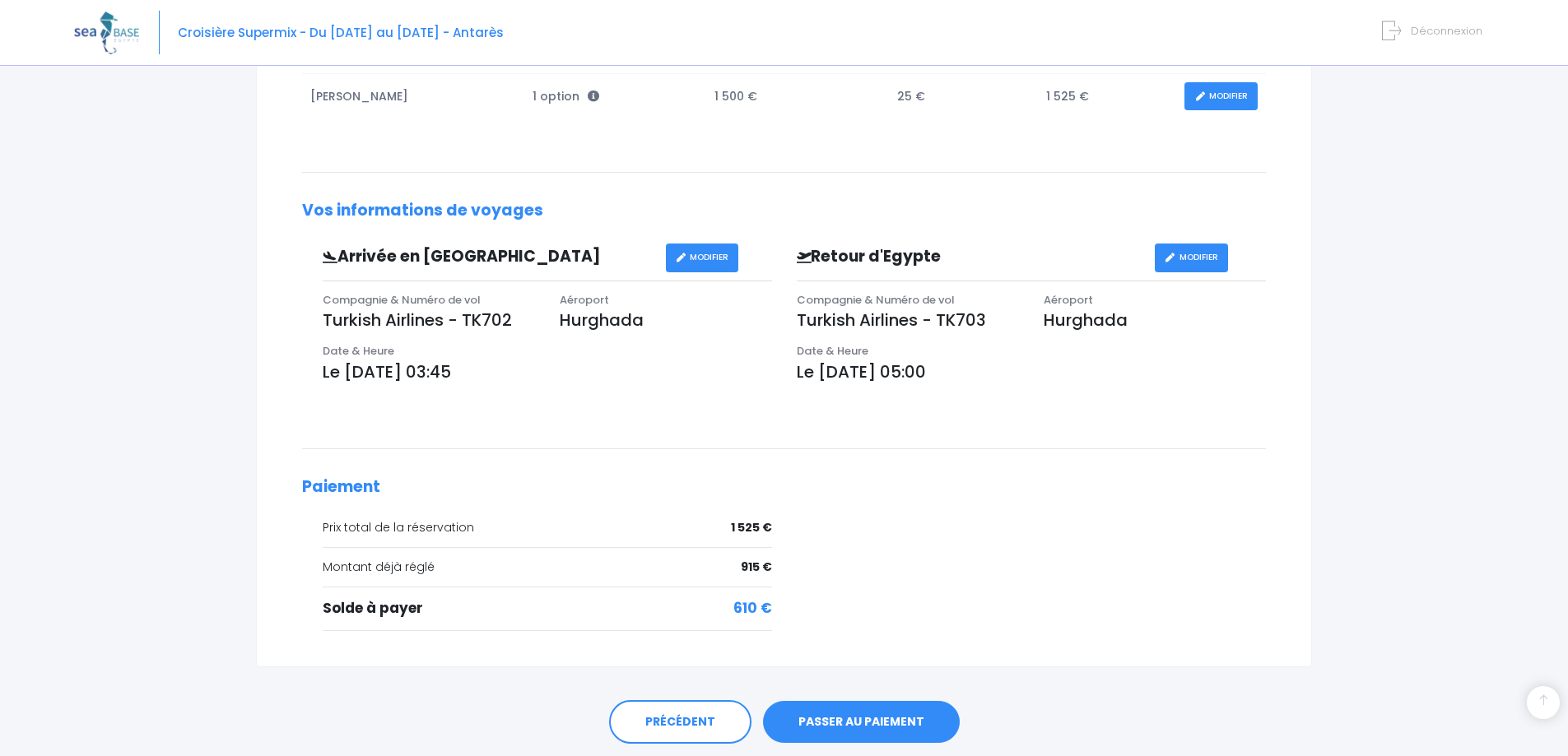
scroll to position [401, 0]
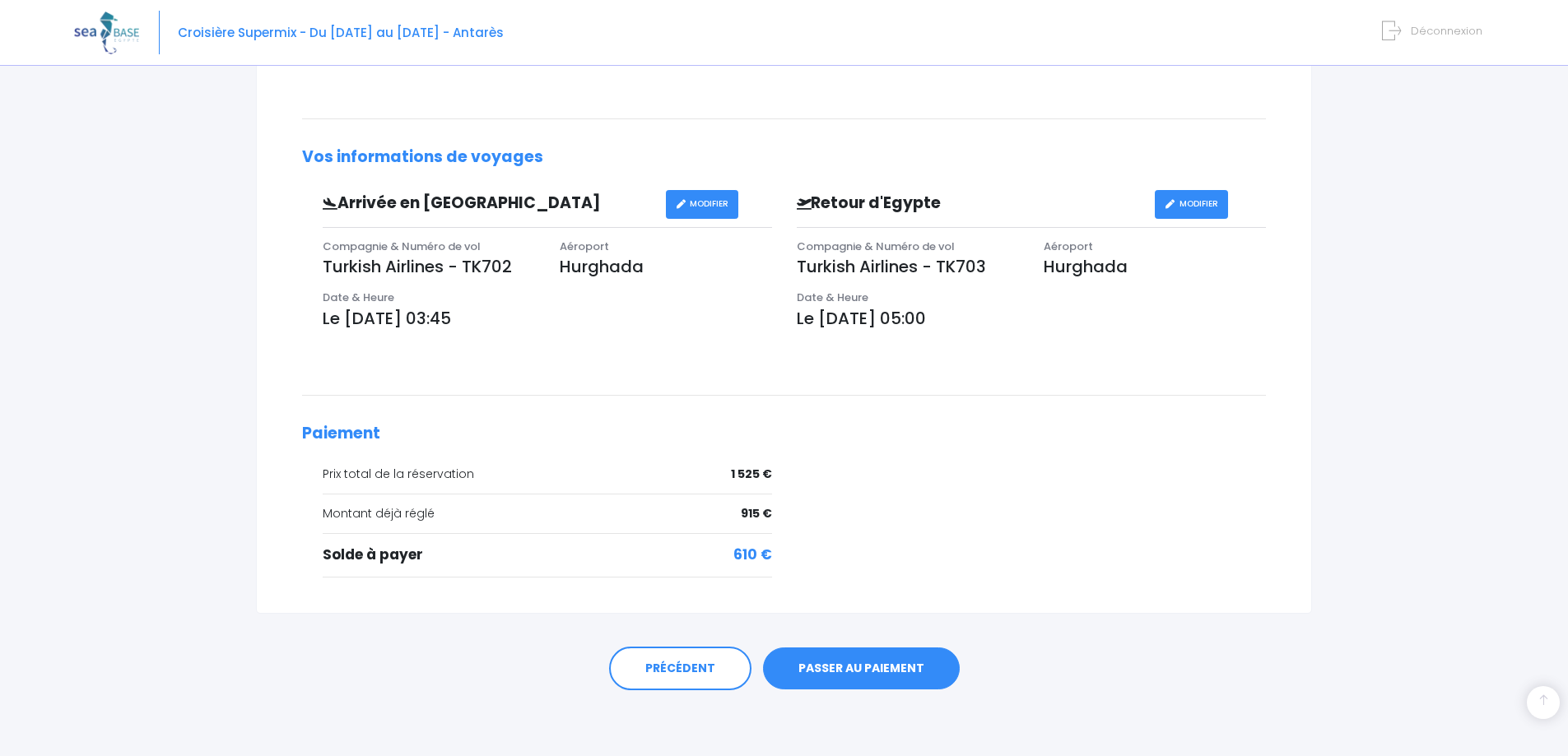
click at [895, 668] on link "PASSER AU PAIEMENT" at bounding box center [861, 669] width 197 height 43
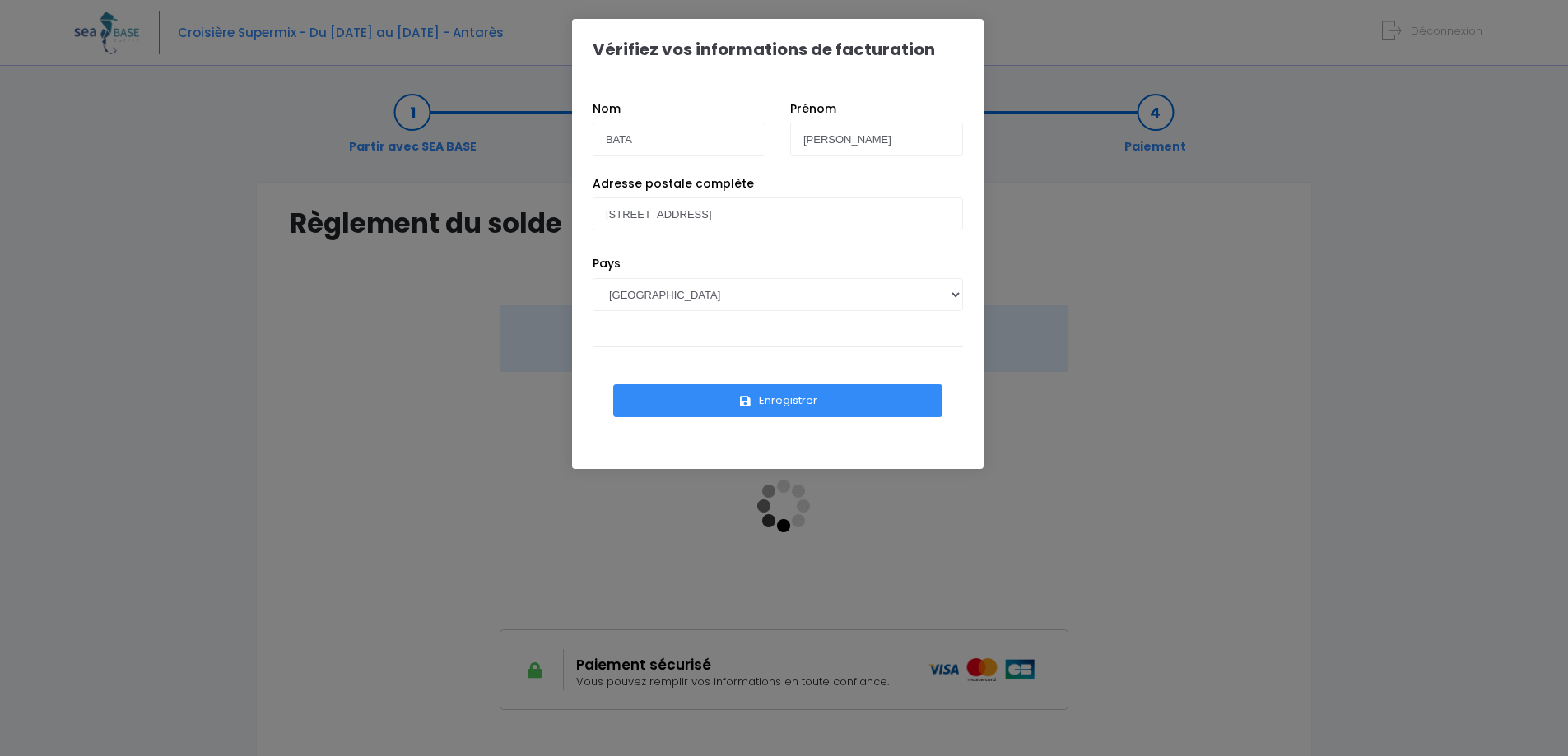
click at [746, 402] on icon "submit" at bounding box center [745, 402] width 15 height 0
